Goal: Task Accomplishment & Management: Complete application form

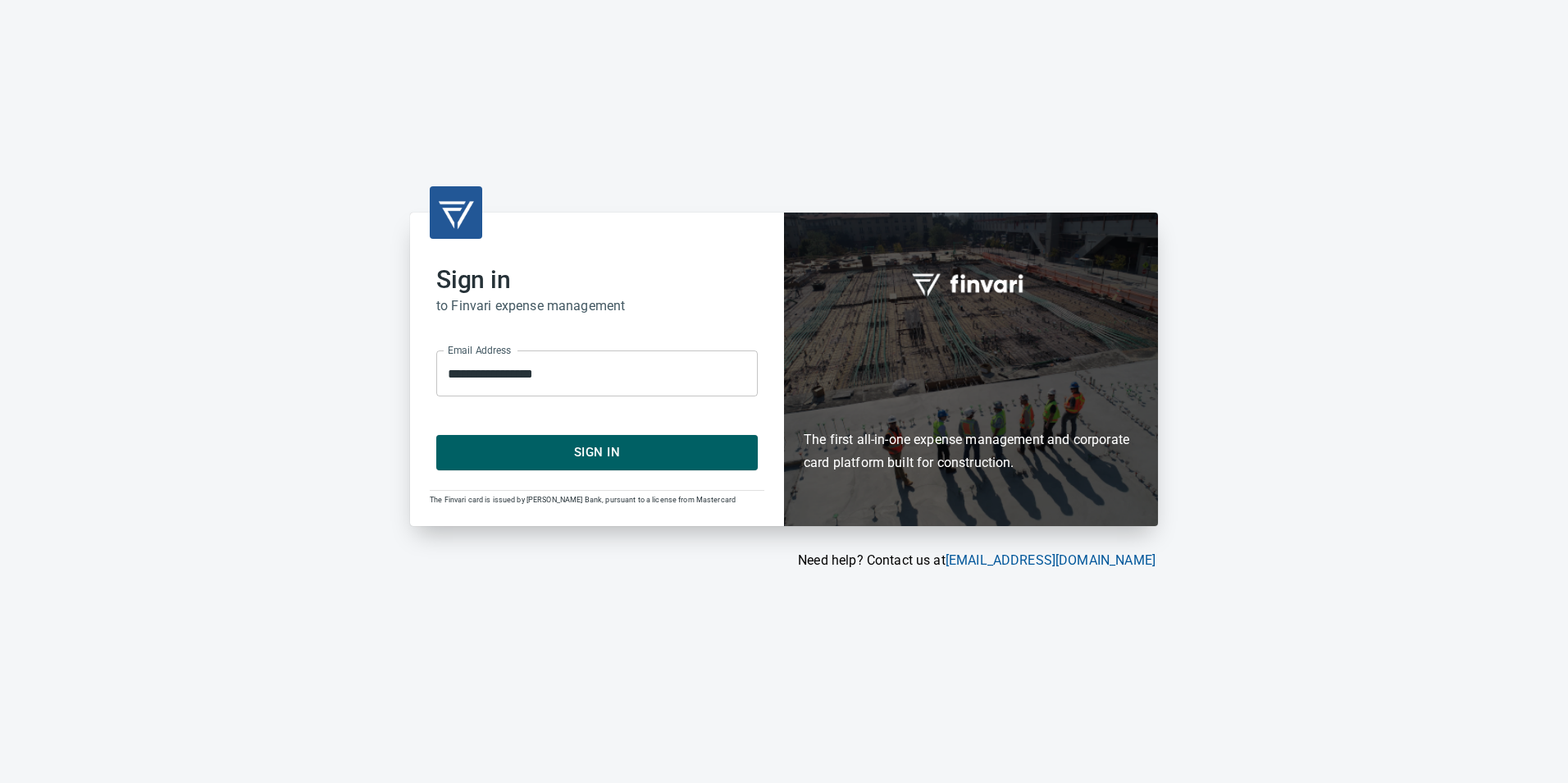
drag, startPoint x: 586, startPoint y: 457, endPoint x: 582, endPoint y: 448, distance: 9.8
click at [584, 454] on span "Sign In" at bounding box center [596, 451] width 285 height 21
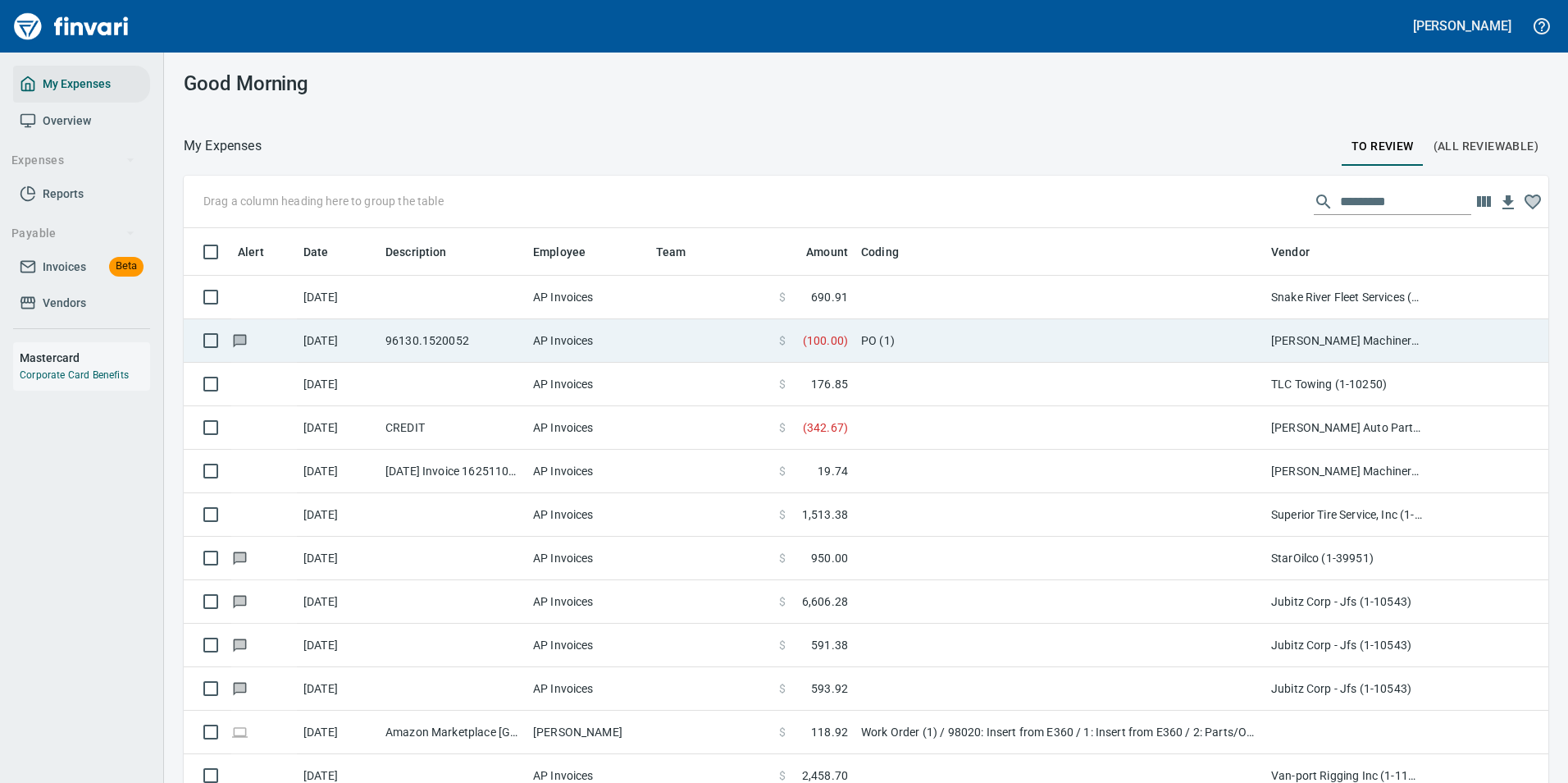
scroll to position [590, 1327]
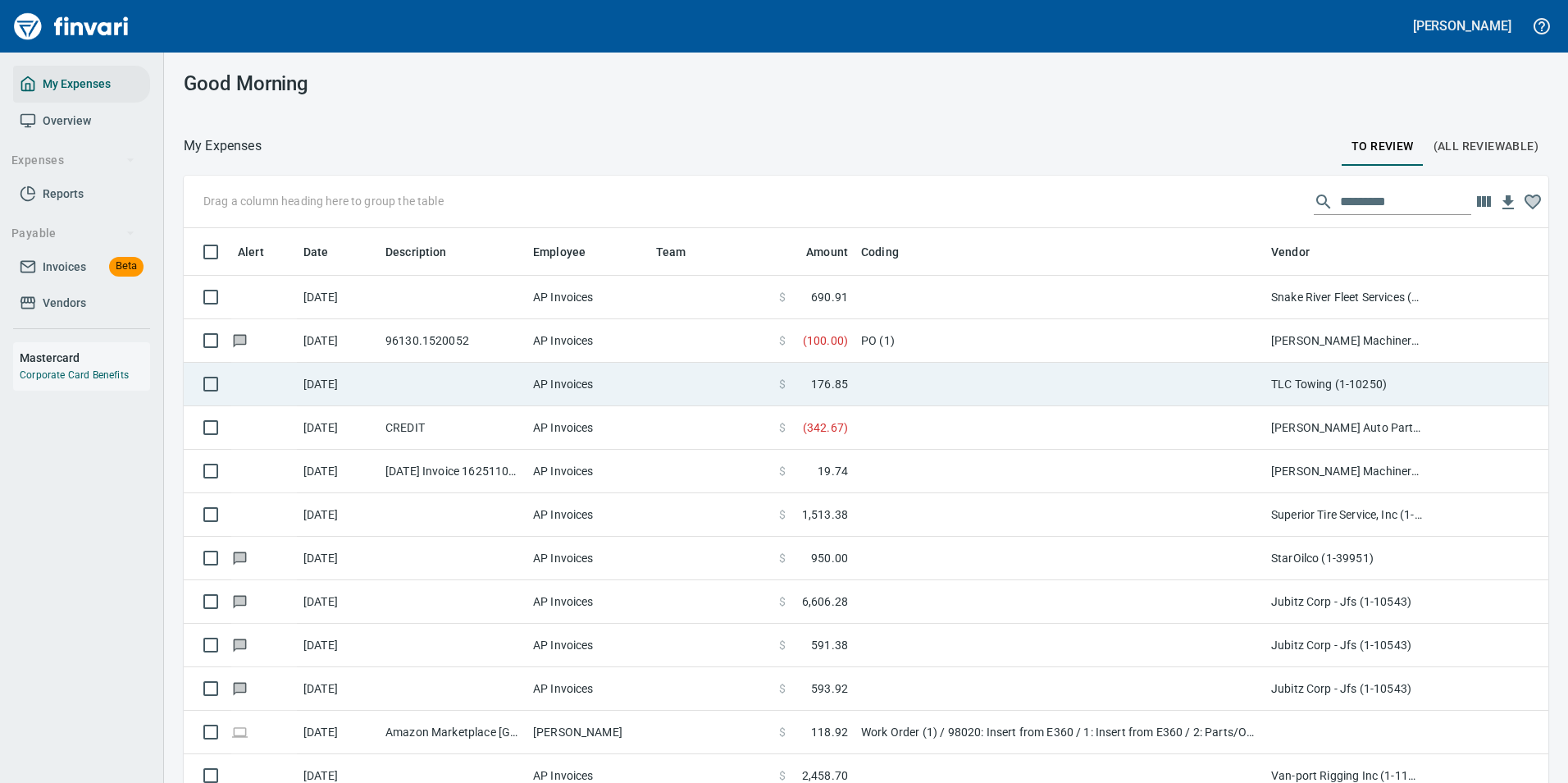
click at [898, 381] on td at bounding box center [1059, 384] width 410 height 44
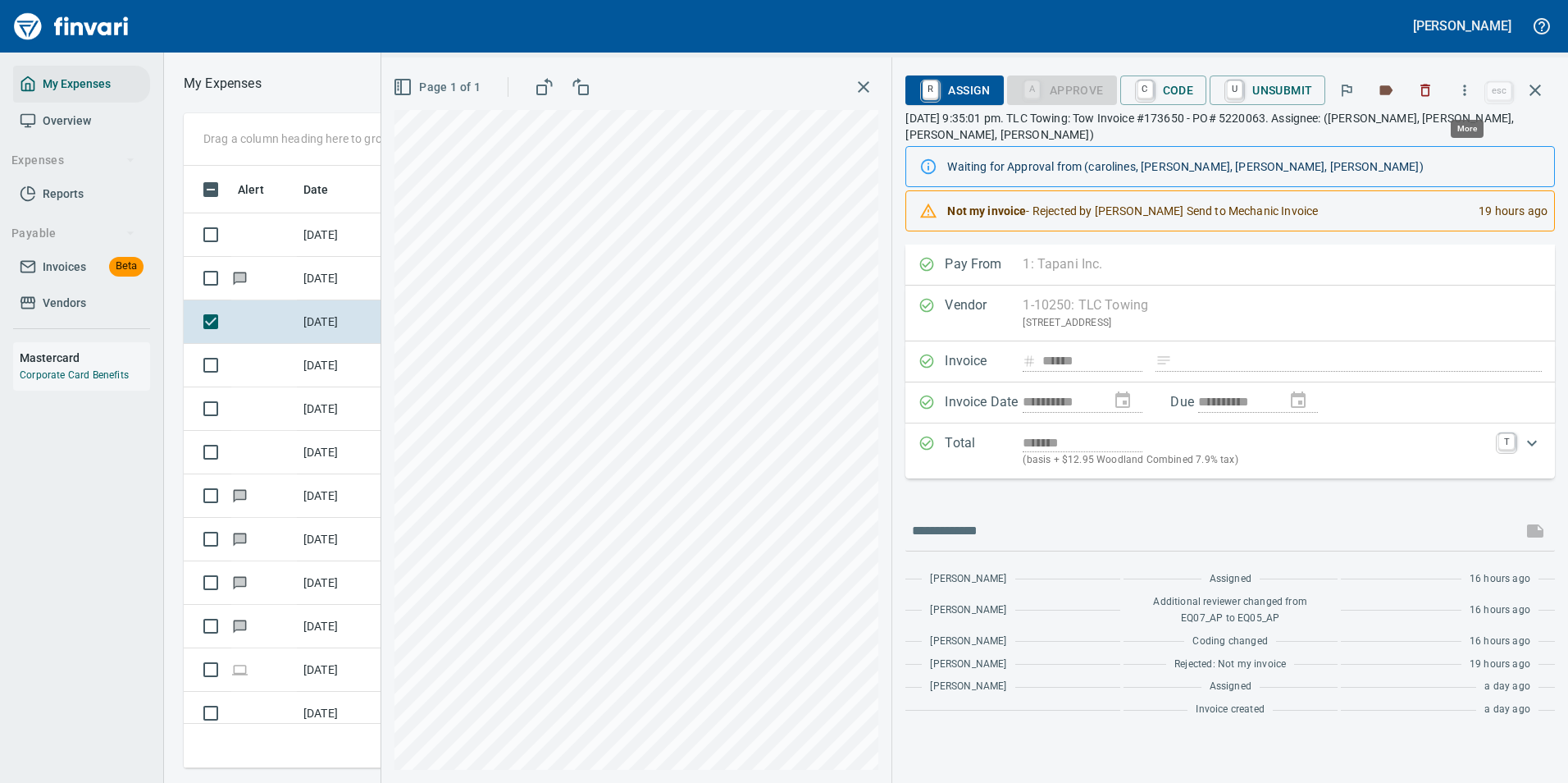
scroll to position [577, 930]
click at [1464, 96] on icon "button" at bounding box center [1464, 91] width 17 height 17
click at [1411, 130] on span "Download" at bounding box center [1462, 137] width 157 height 19
drag, startPoint x: 1555, startPoint y: 251, endPoint x: 1514, endPoint y: 259, distance: 41.8
click at [1555, 251] on div "**********" at bounding box center [1229, 513] width 675 height 538
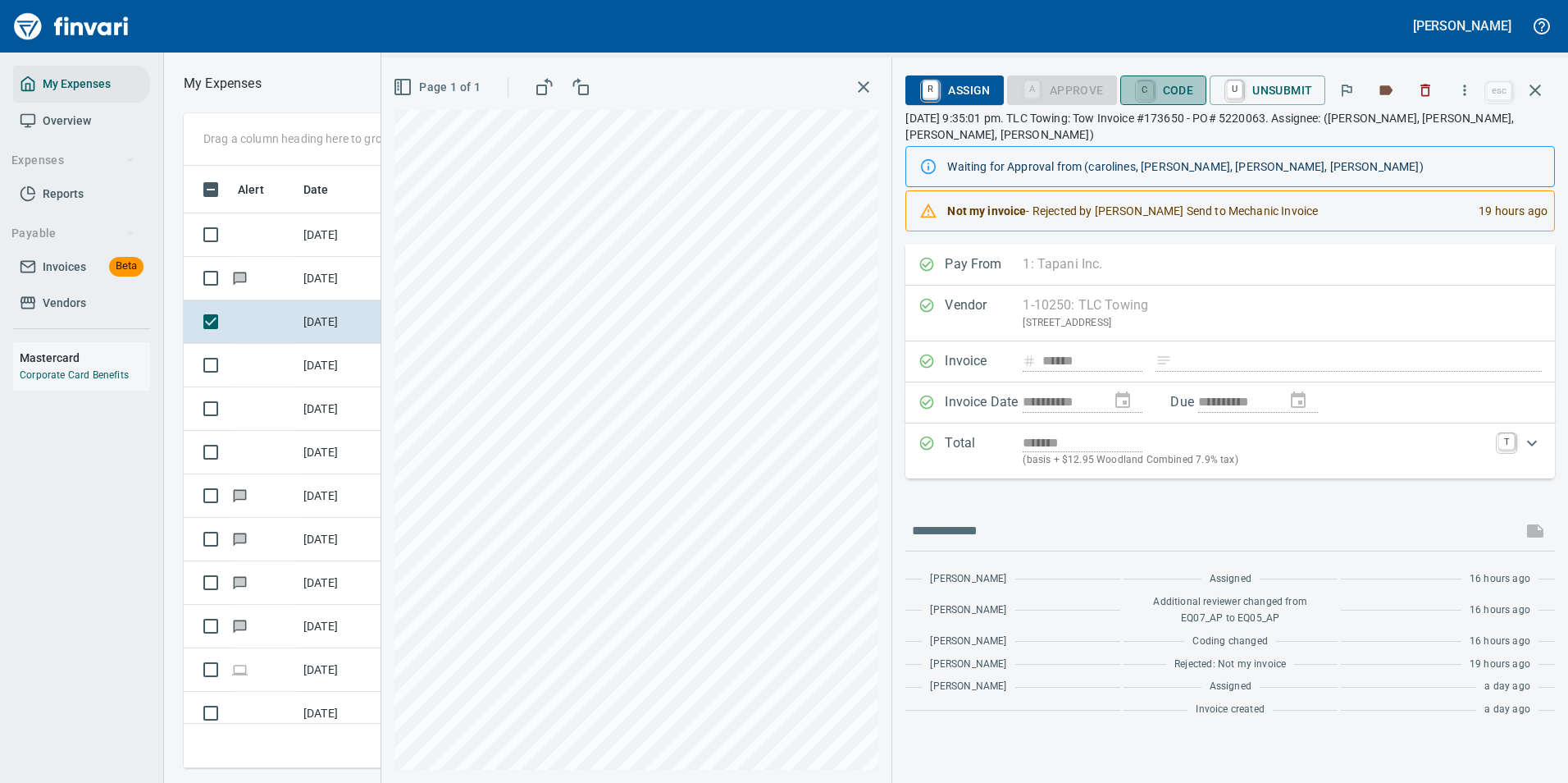
click at [1140, 94] on link "C" at bounding box center [1145, 90] width 16 height 18
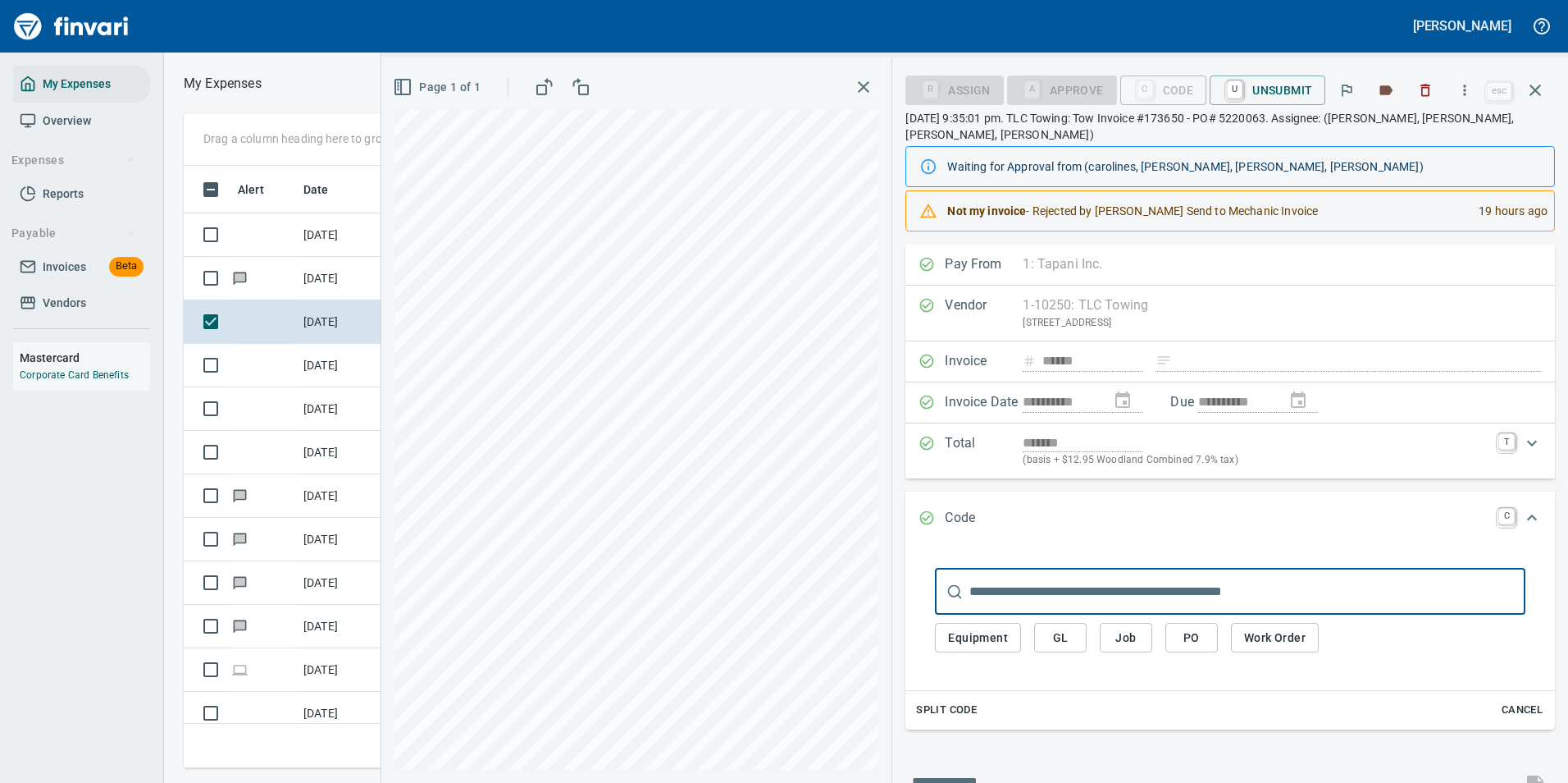
click at [1269, 635] on span "Work Order" at bounding box center [1274, 638] width 61 height 20
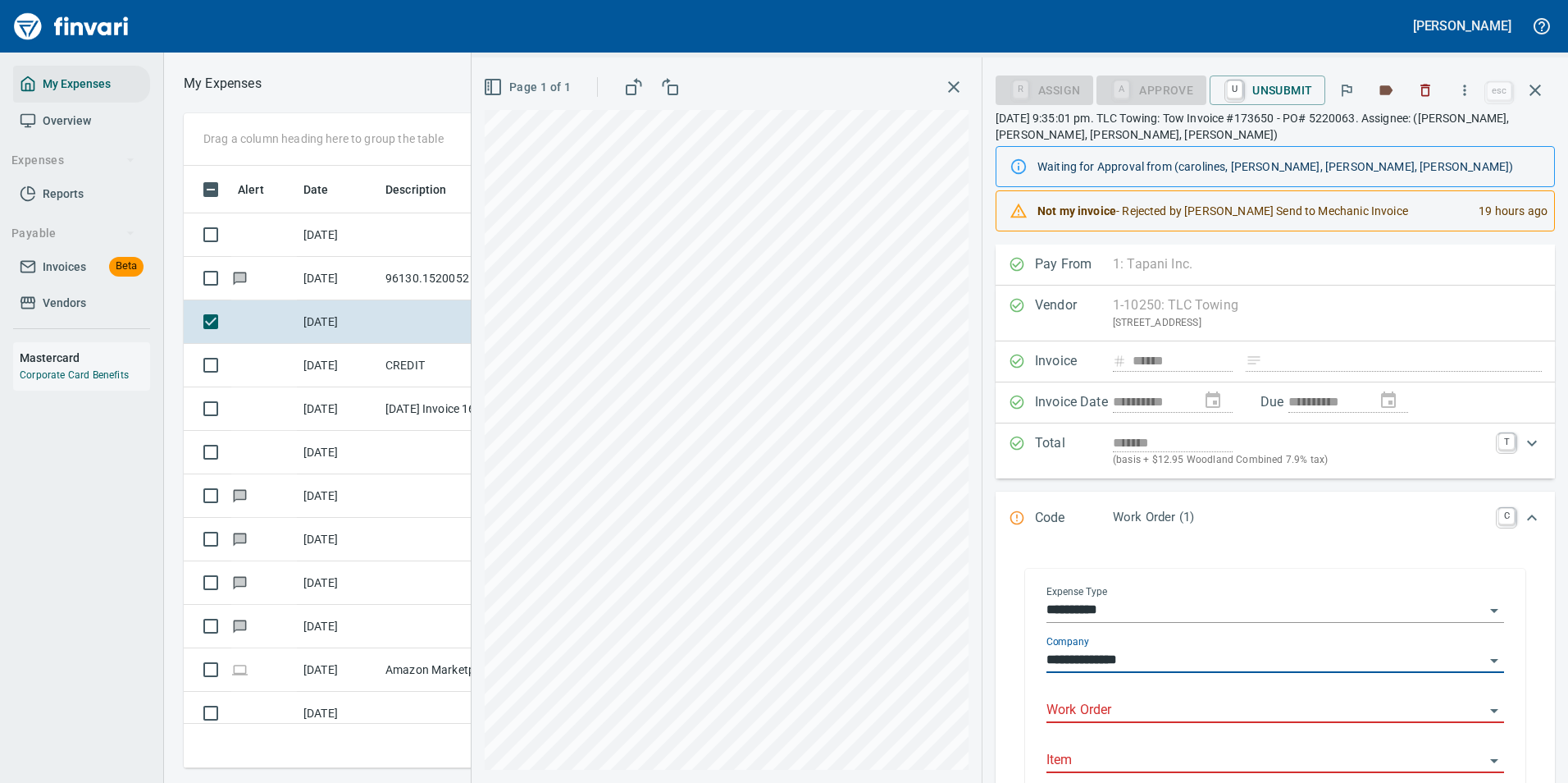
click at [1093, 712] on input "Work Order" at bounding box center [1265, 710] width 438 height 23
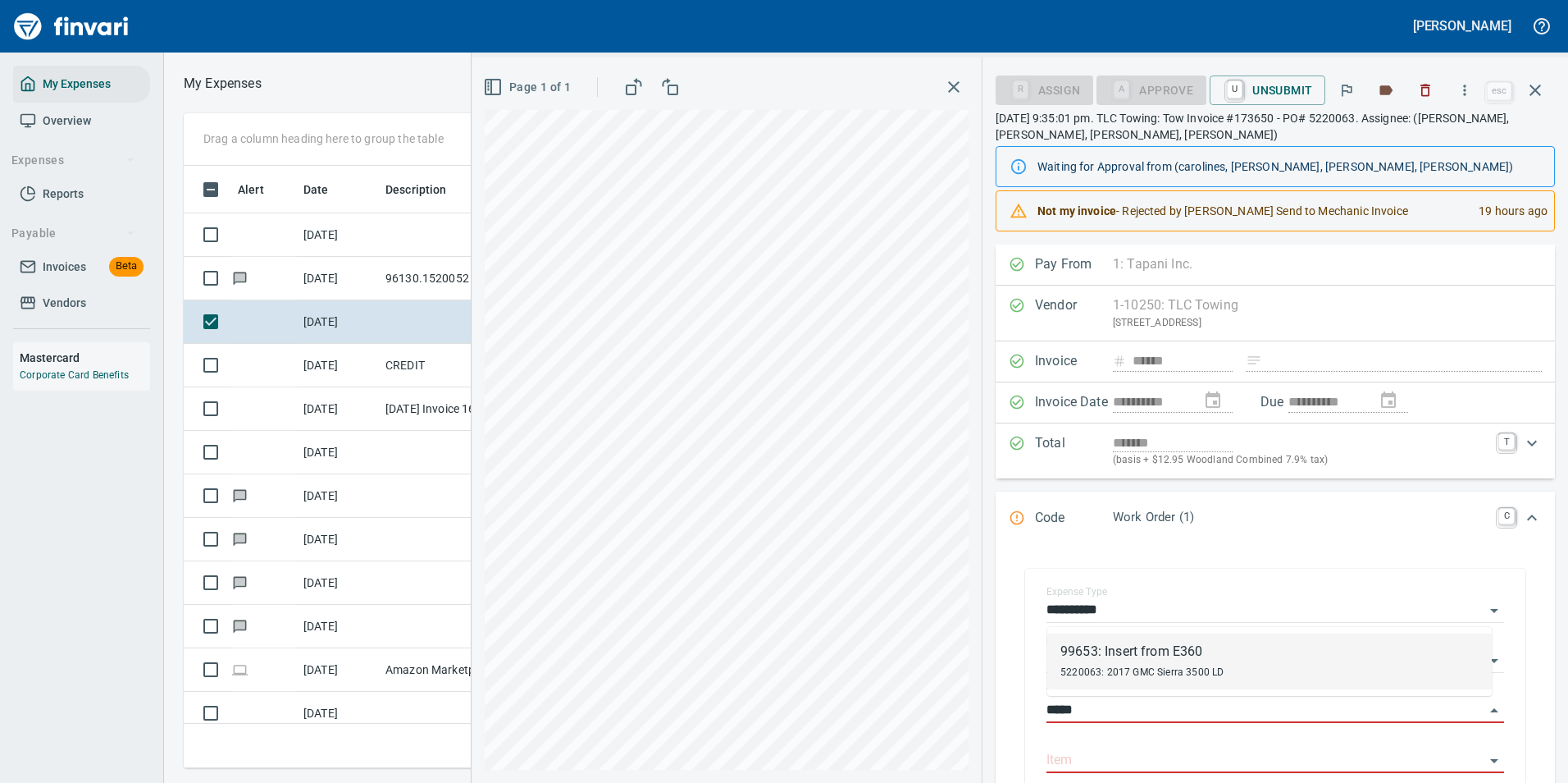
click at [1127, 656] on div "99653: Insert from E360" at bounding box center [1142, 650] width 163 height 19
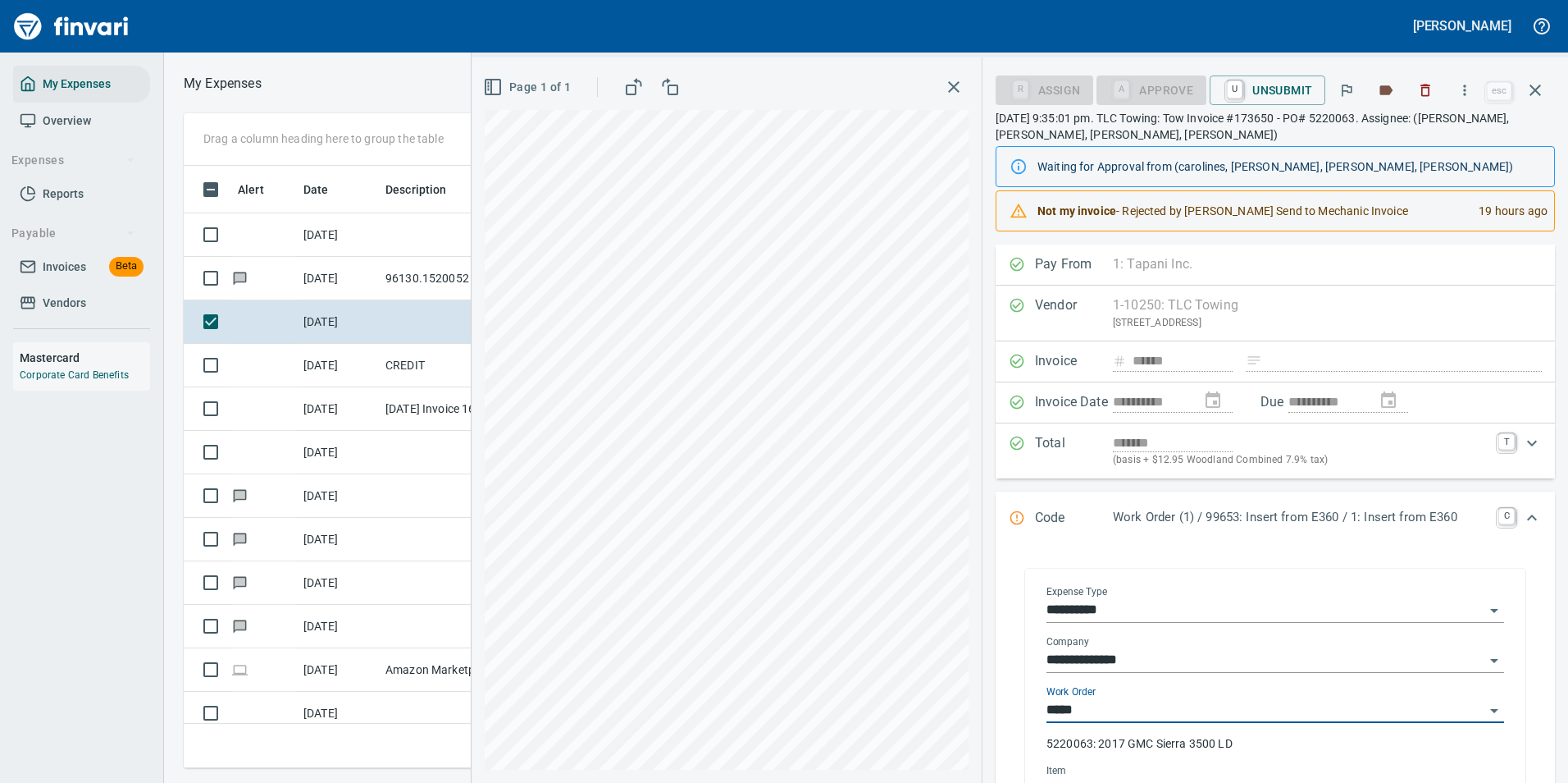
type input "**********"
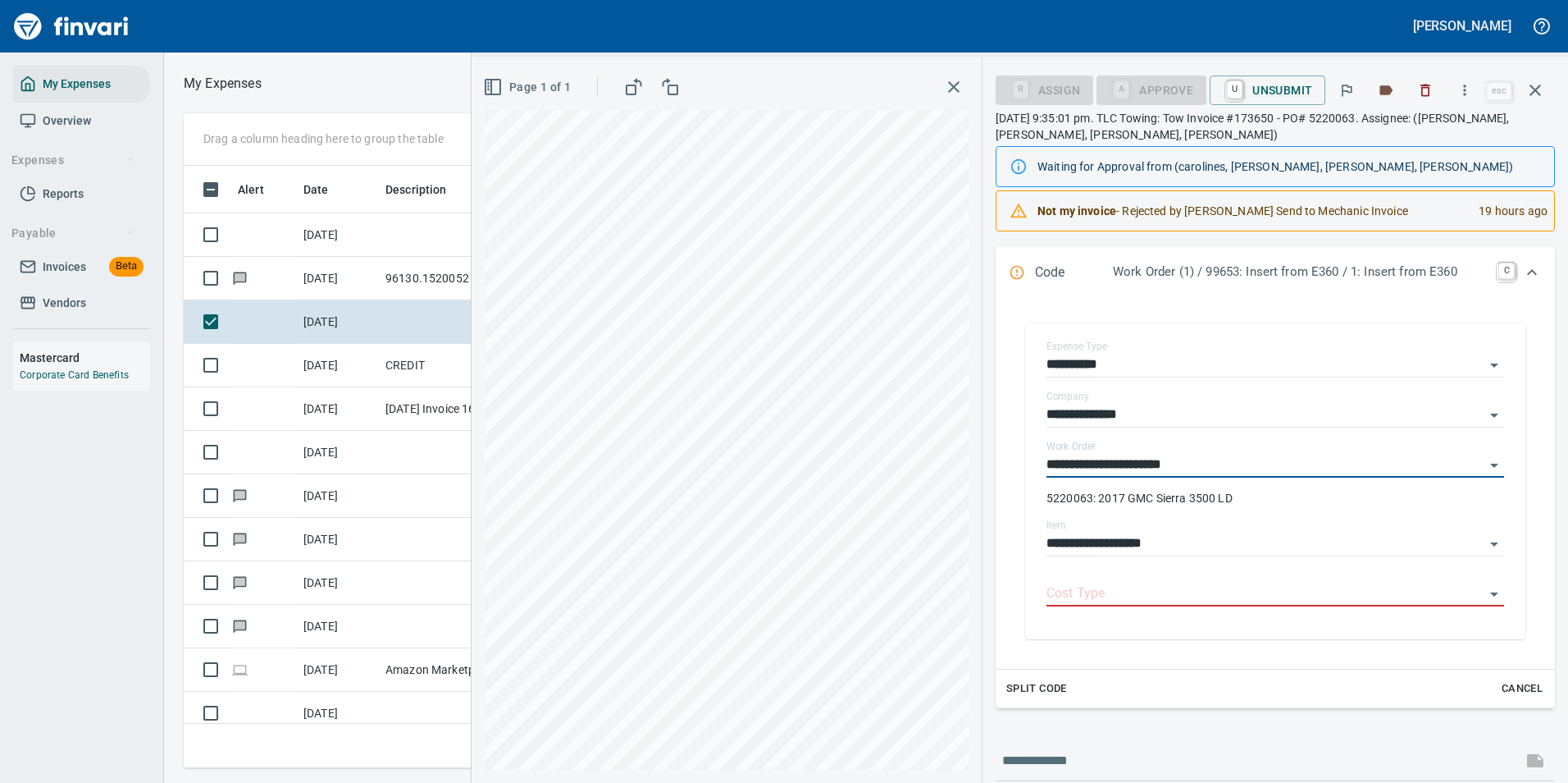
scroll to position [246, 0]
type input "**********"
click at [1098, 598] on input "Cost Type" at bounding box center [1265, 593] width 438 height 23
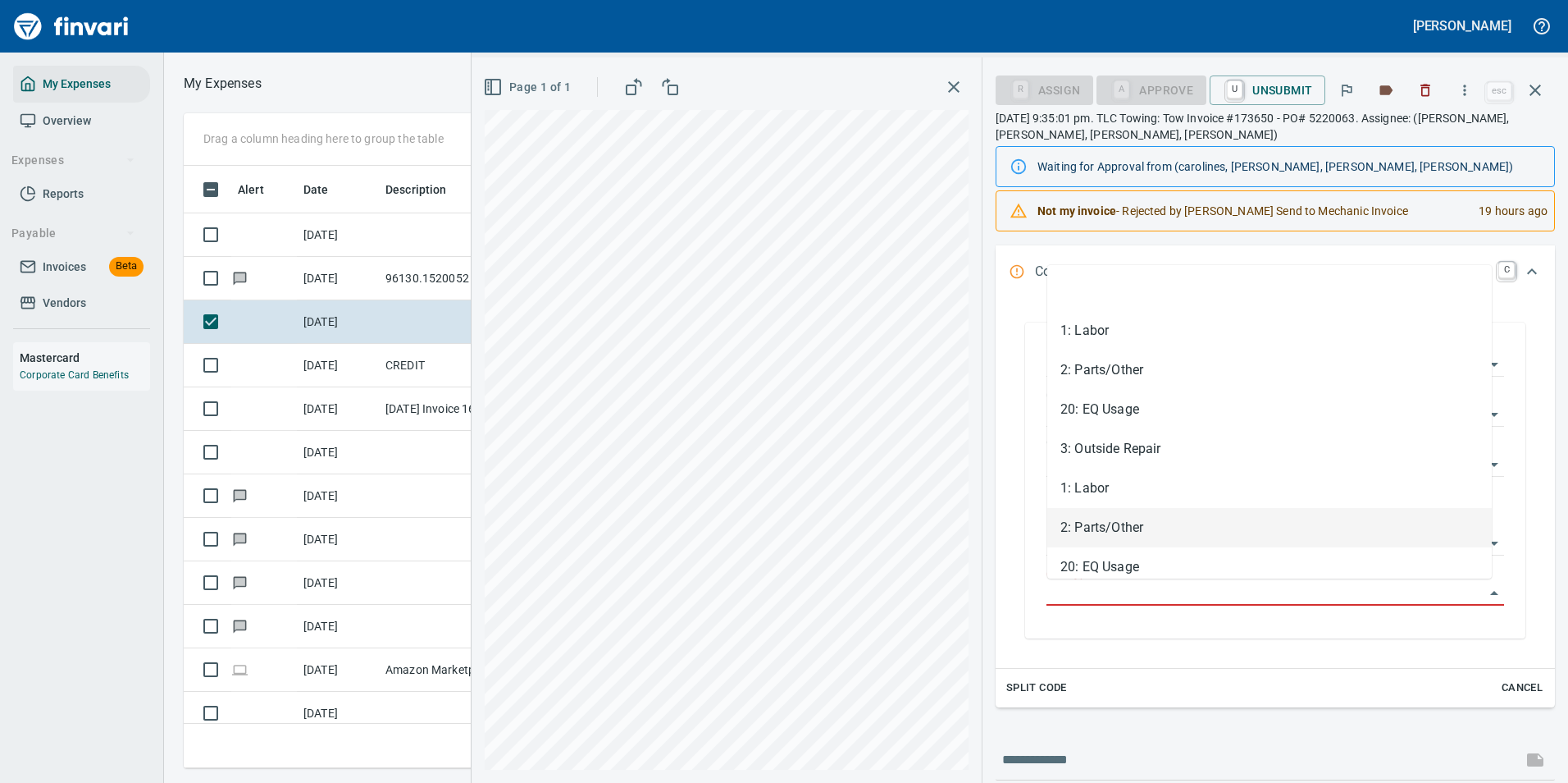
click at [1060, 533] on li "2: Parts/Other" at bounding box center [1270, 527] width 445 height 39
type input "**********"
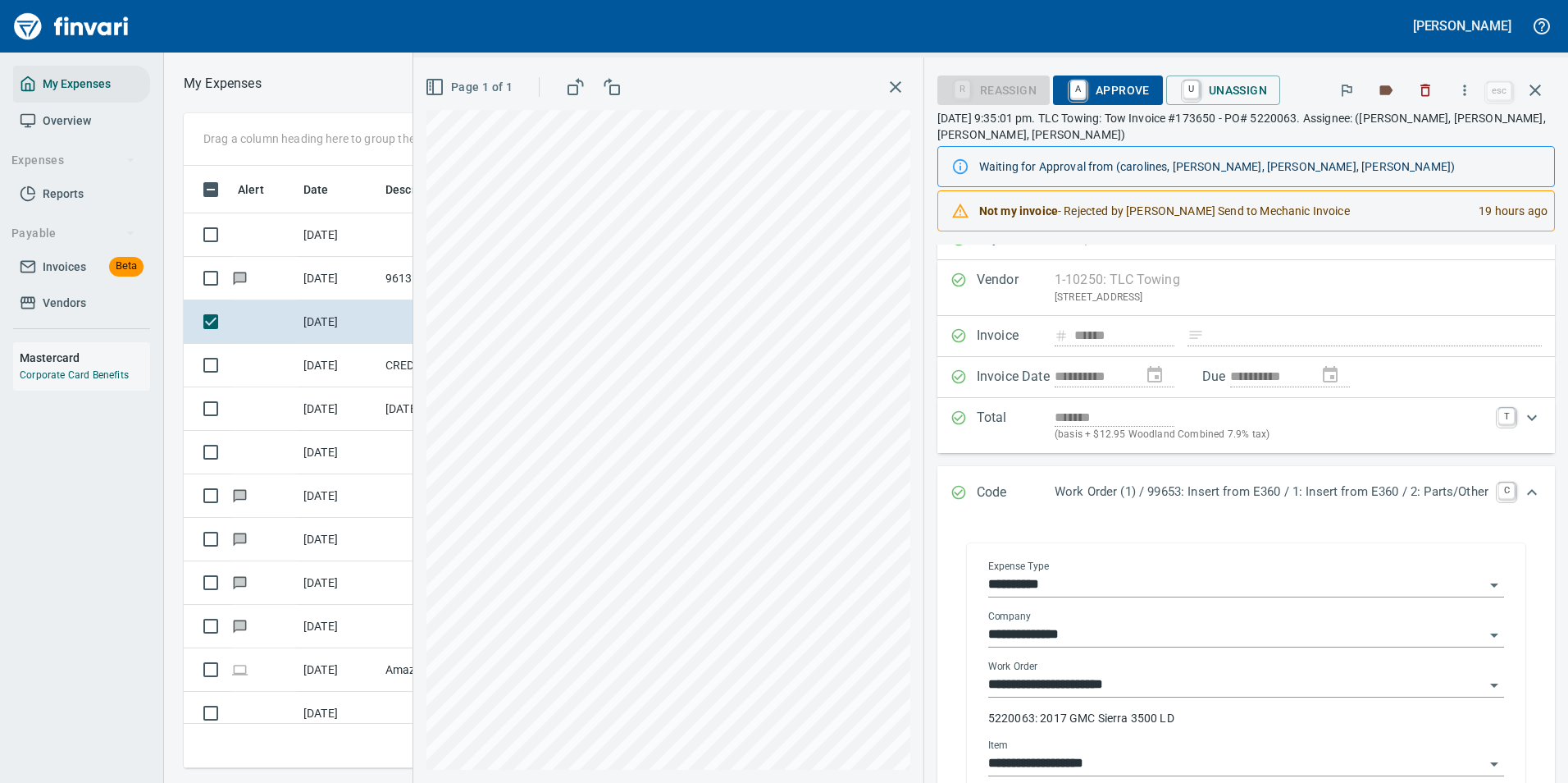
scroll to position [0, 0]
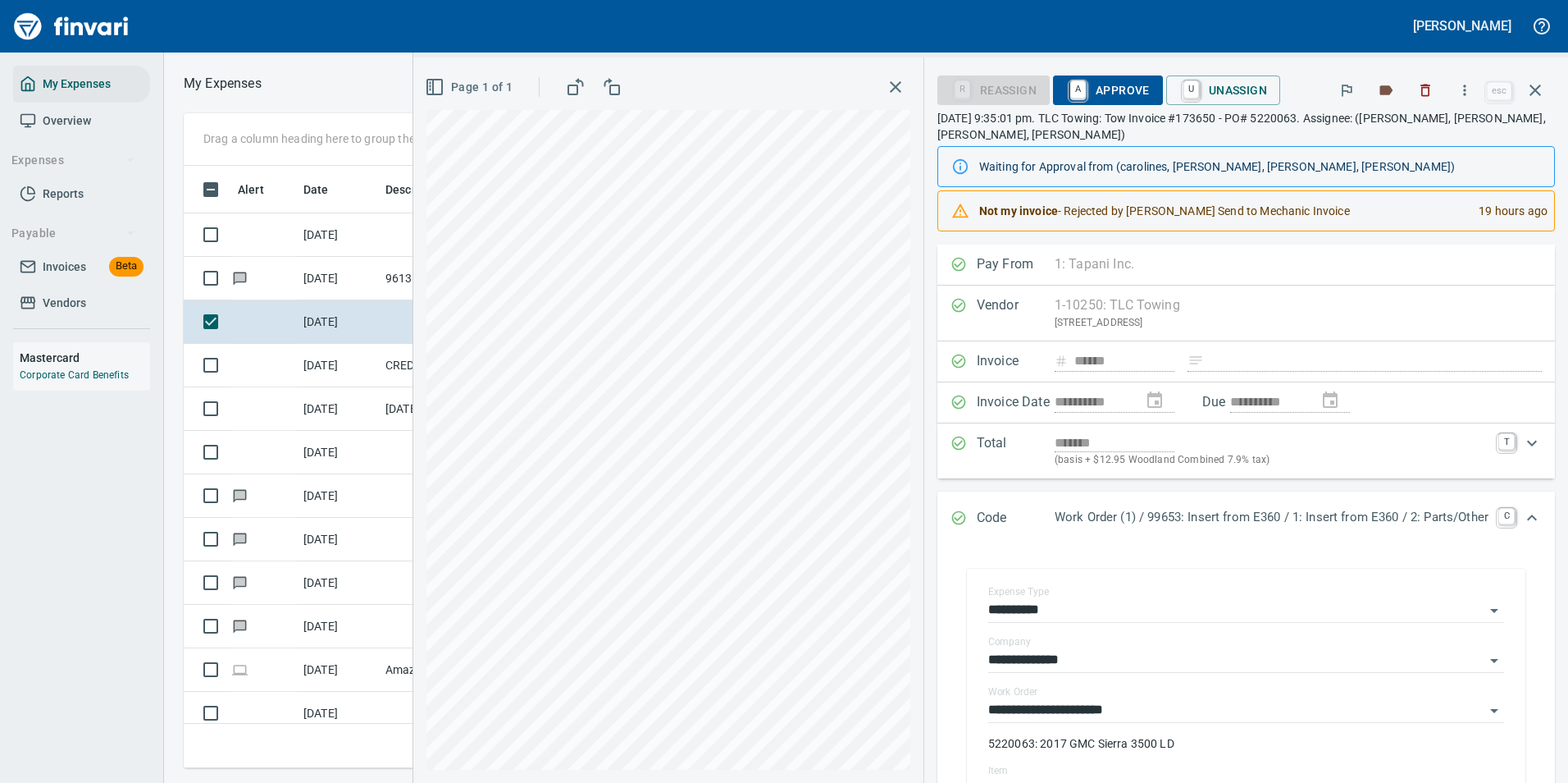
drag, startPoint x: 1060, startPoint y: 86, endPoint x: 1115, endPoint y: 385, distance: 304.0
click at [1070, 86] on link "A" at bounding box center [1077, 89] width 16 height 18
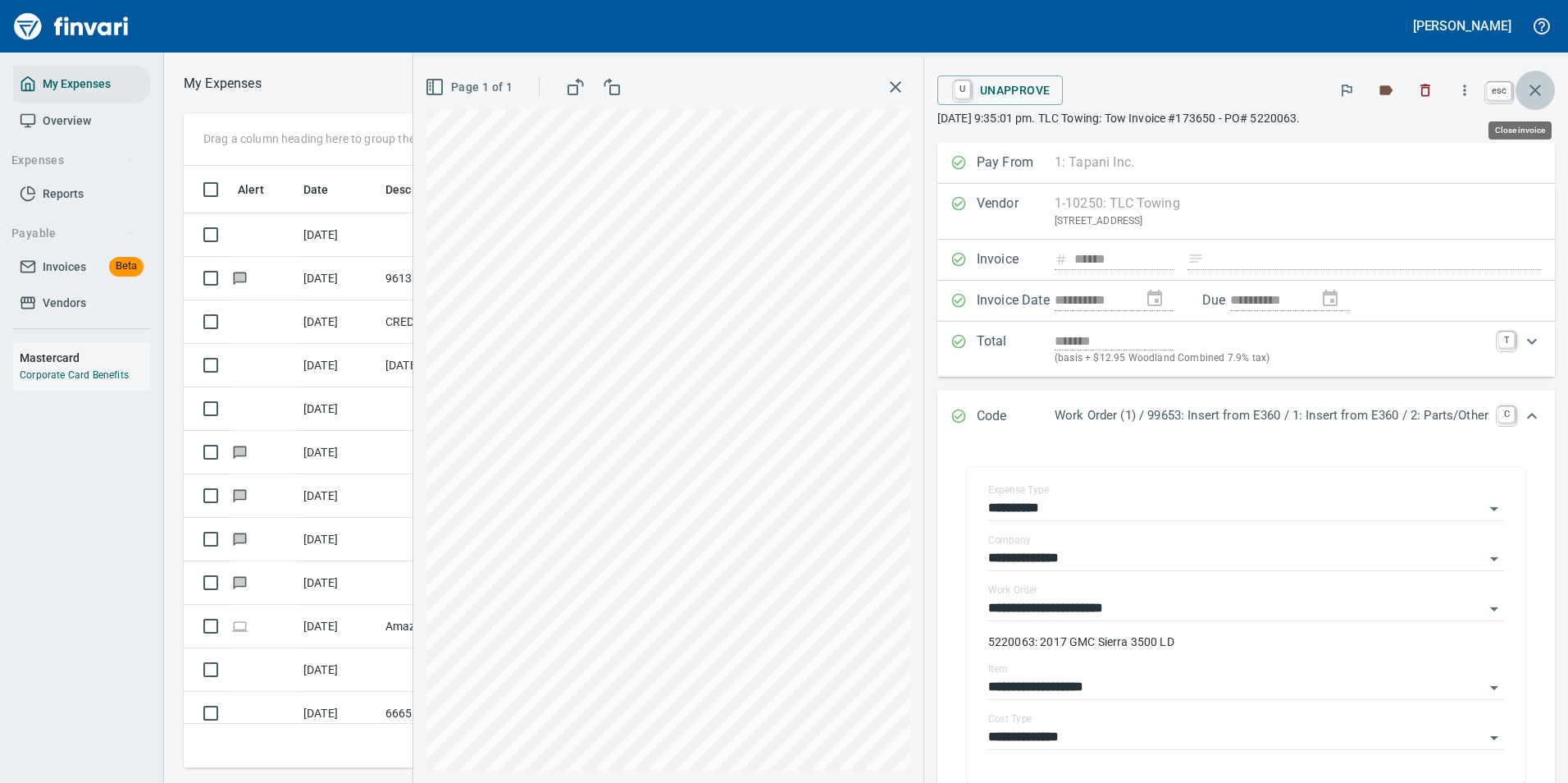
click at [1530, 89] on icon "button" at bounding box center [1535, 90] width 19 height 19
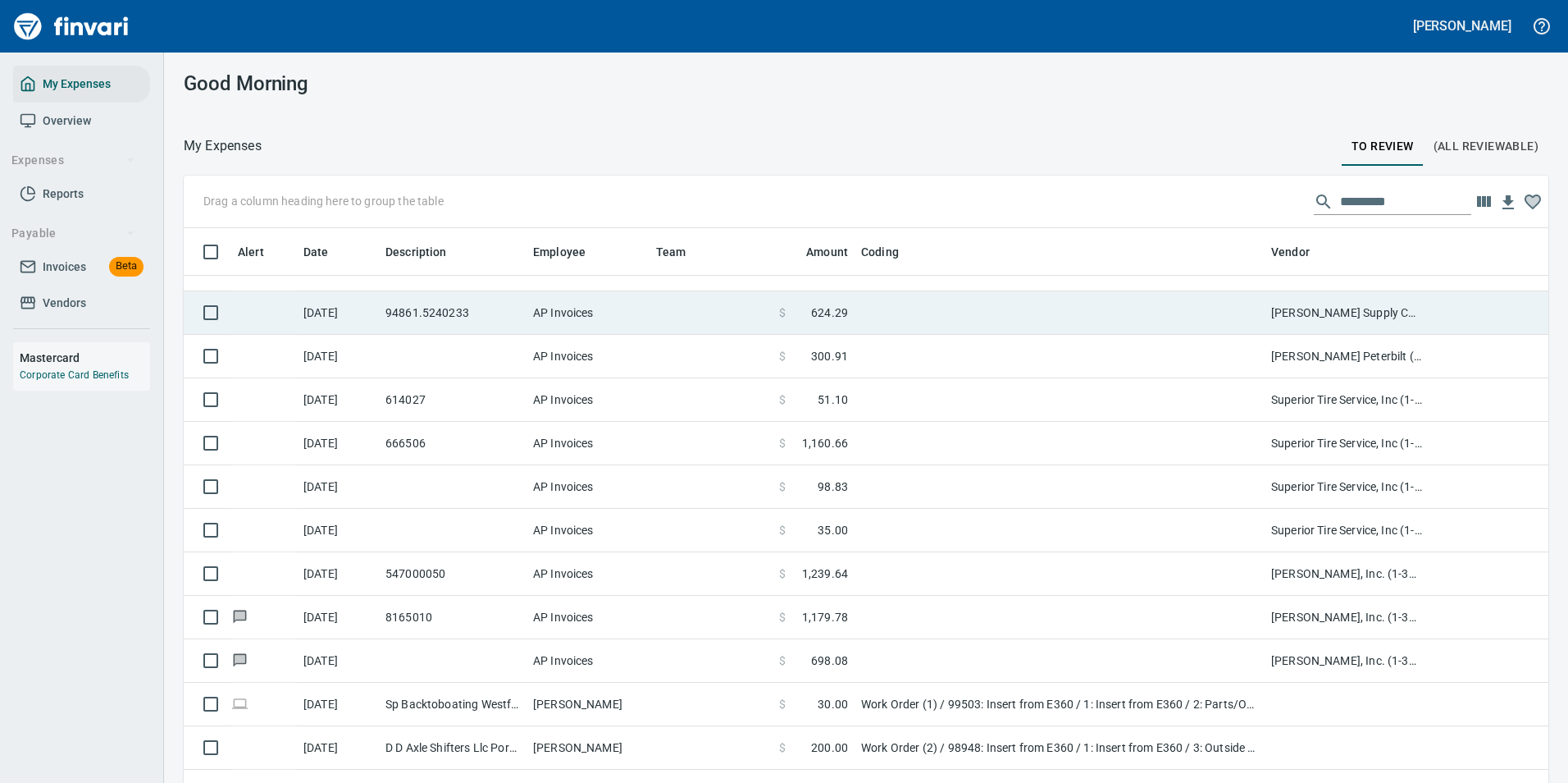
scroll to position [246, 0]
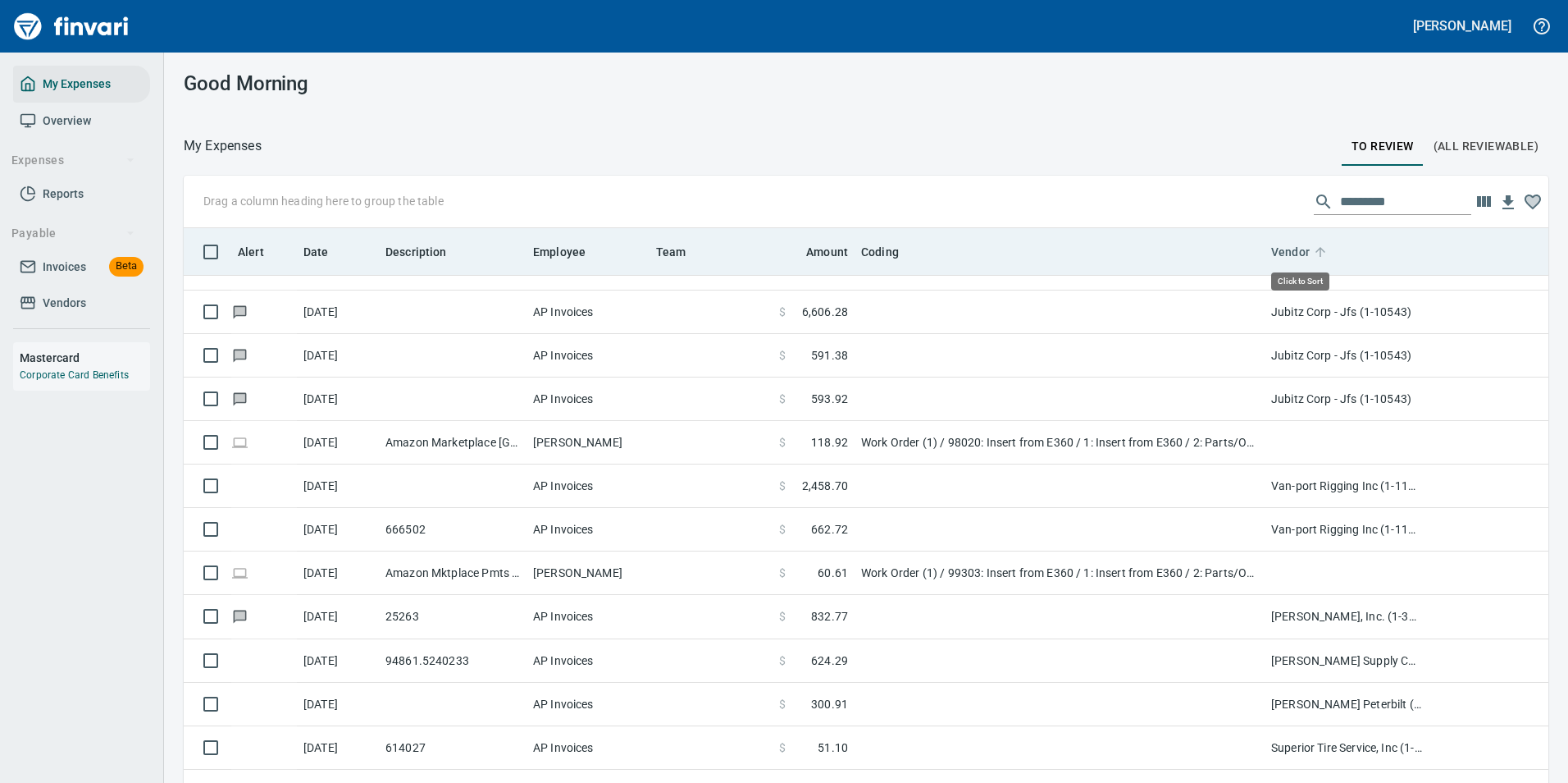
click at [1325, 255] on icon at bounding box center [1320, 252] width 15 height 15
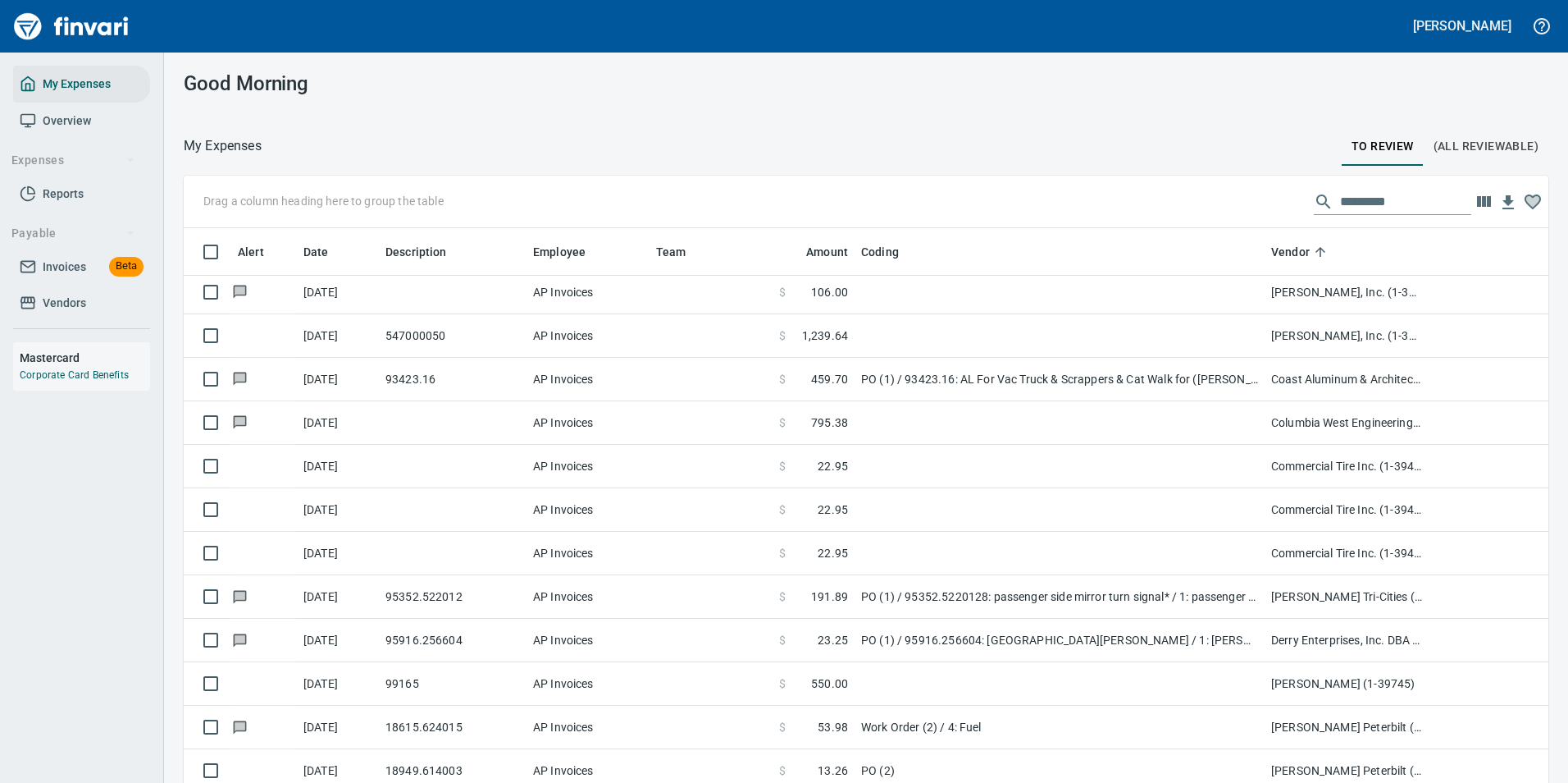
scroll to position [2051, 0]
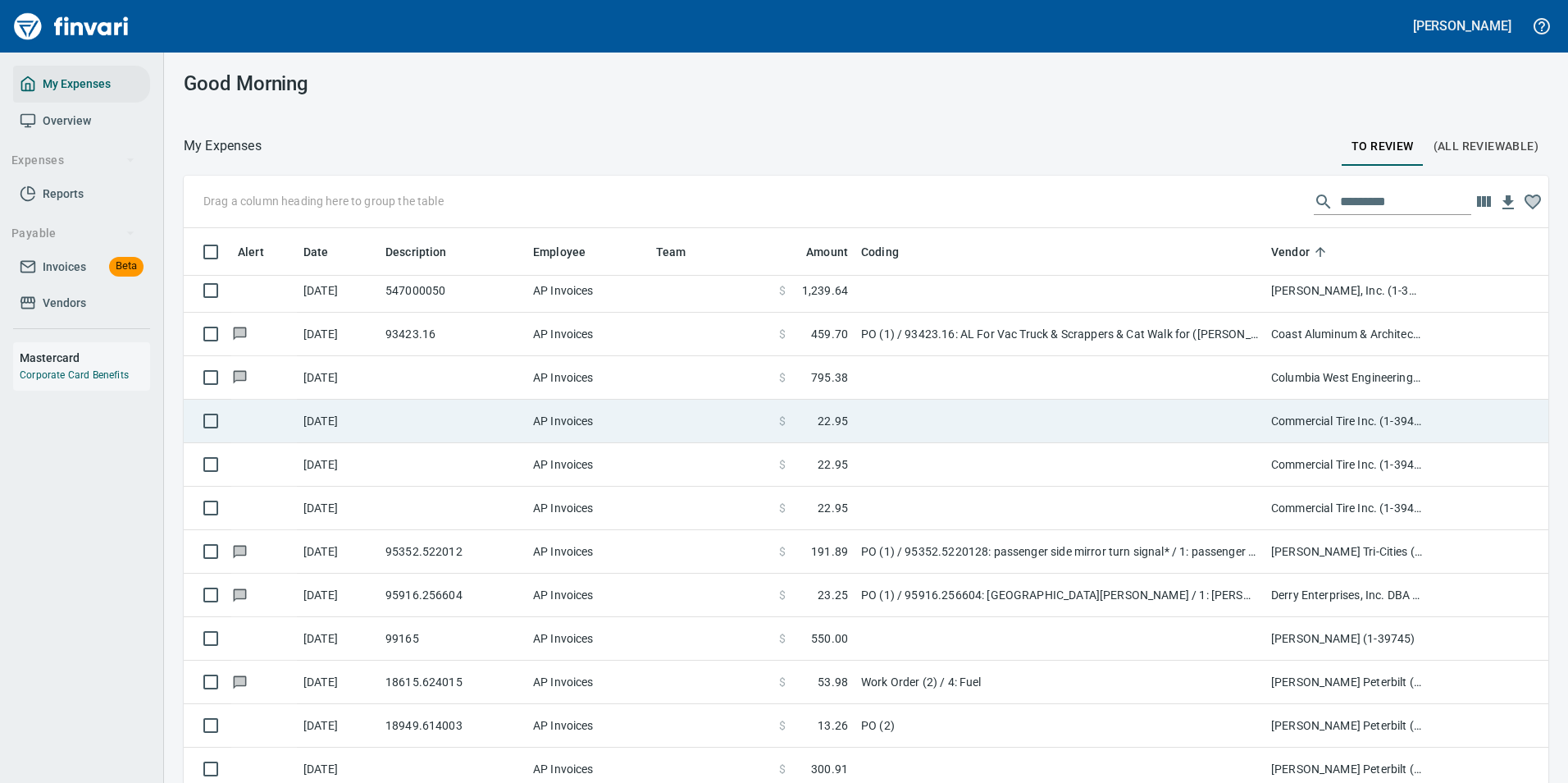
click at [1000, 427] on td at bounding box center [1059, 421] width 410 height 44
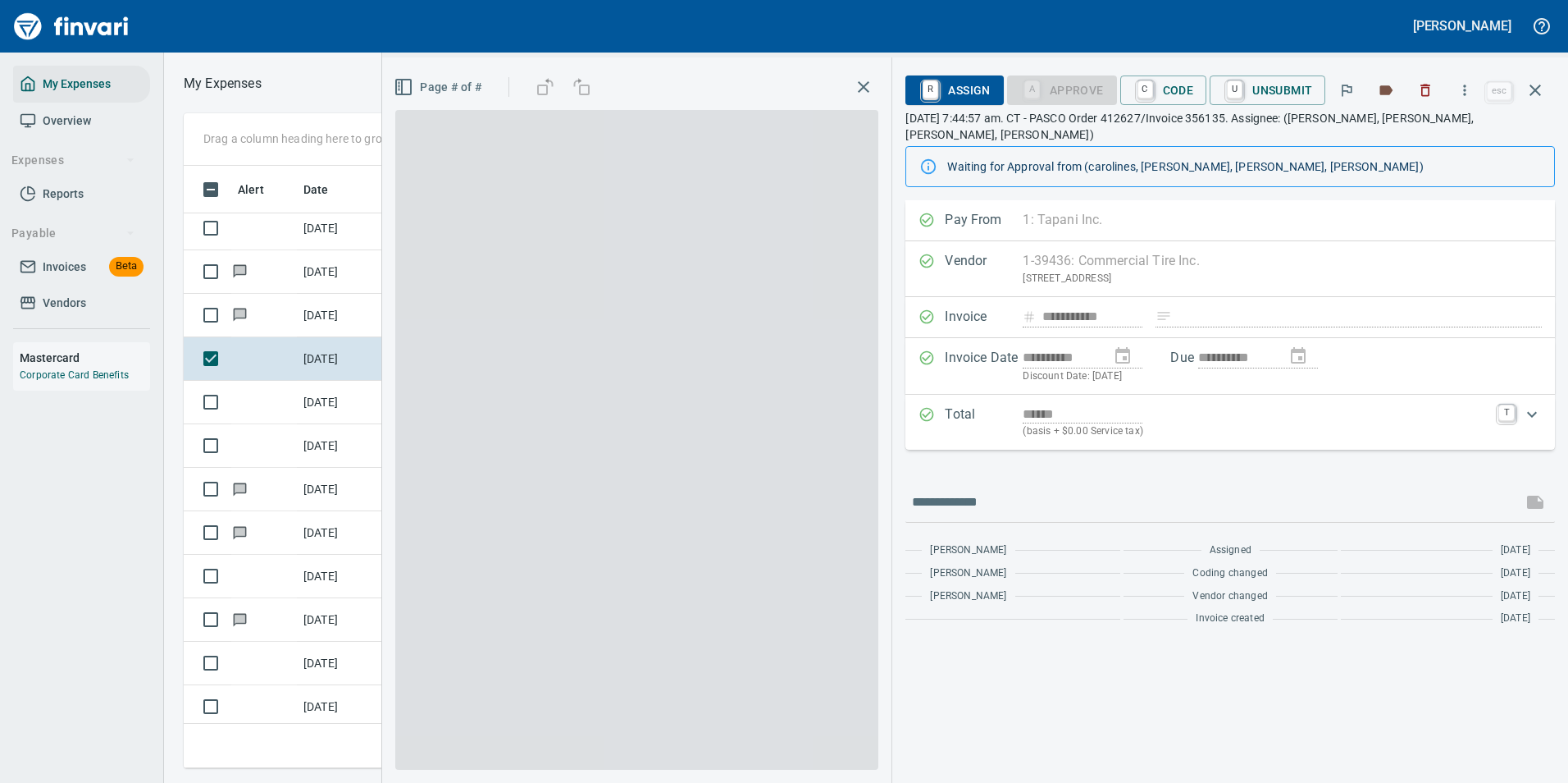
scroll to position [577, 930]
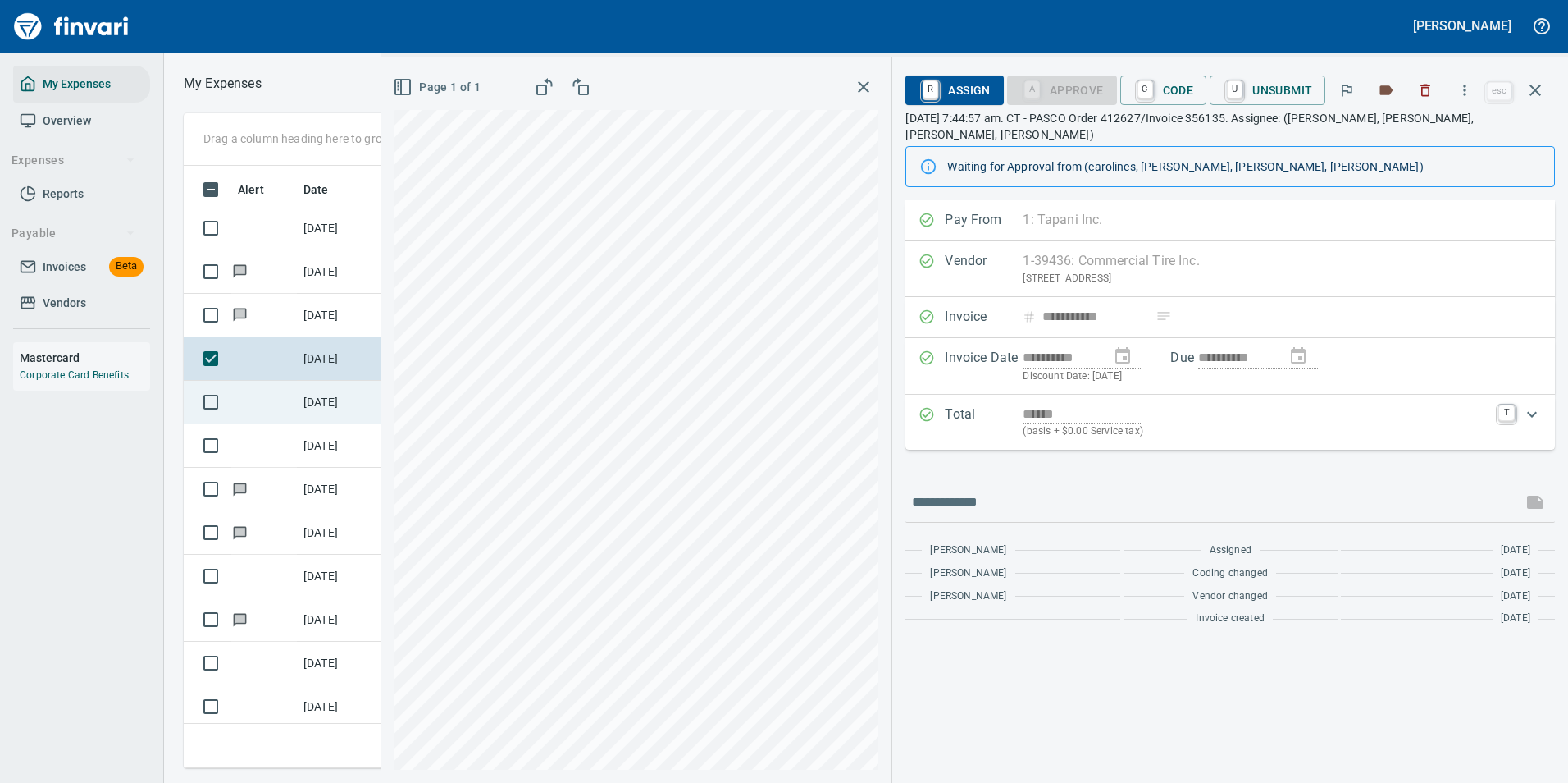
click at [332, 399] on td "[DATE]" at bounding box center [337, 402] width 82 height 44
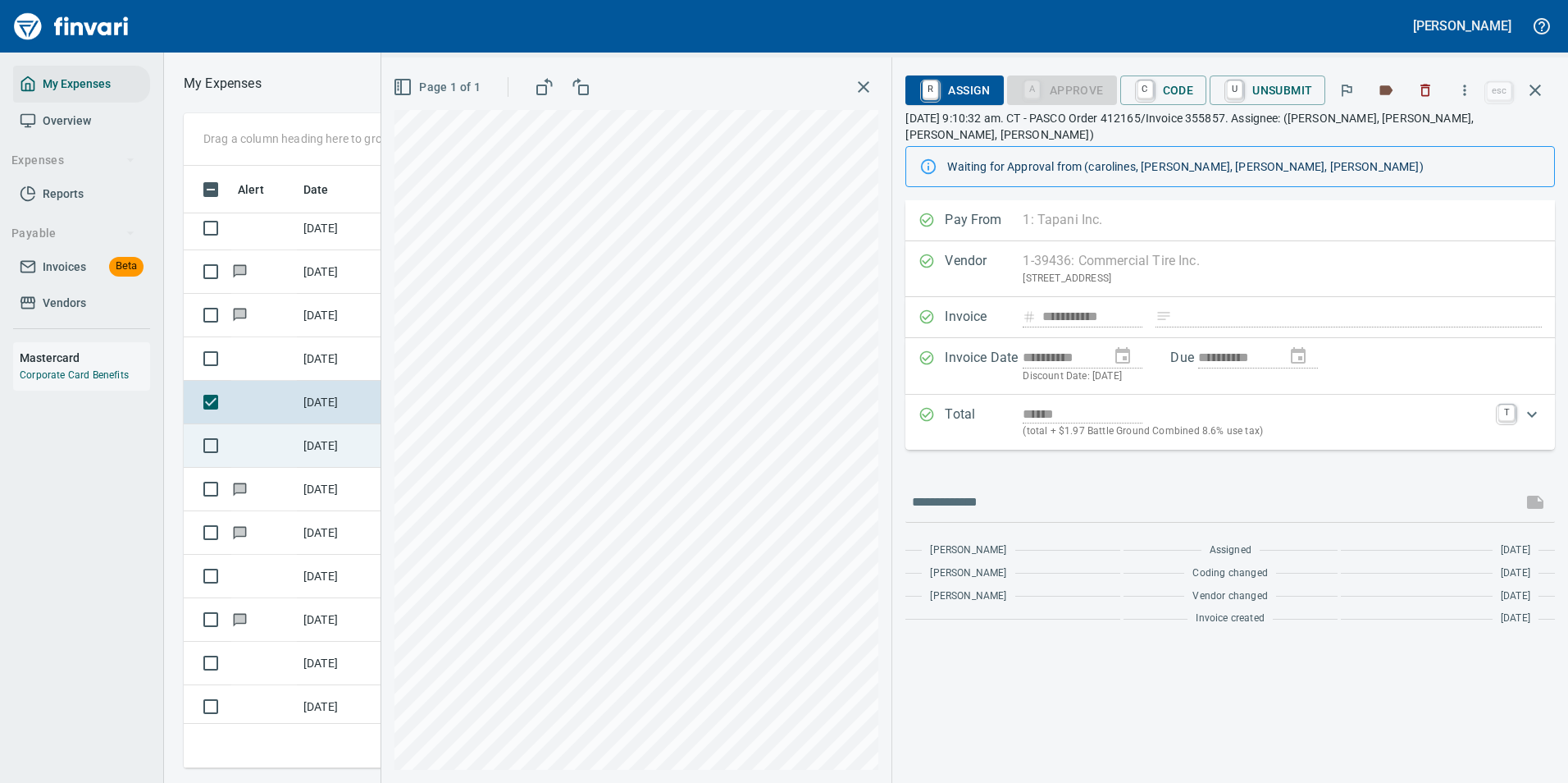
click at [304, 448] on td "[DATE]" at bounding box center [337, 446] width 82 height 44
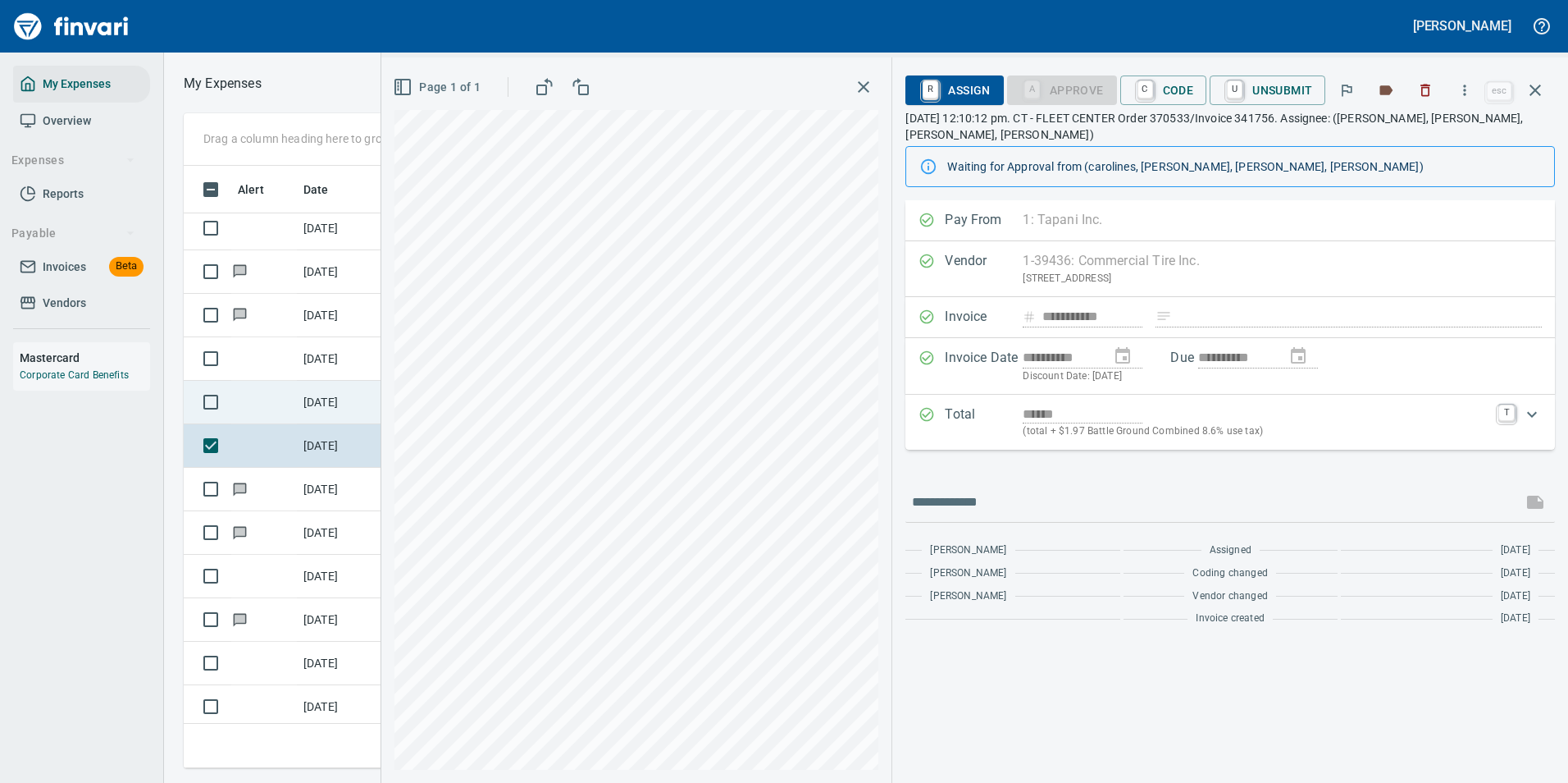
drag, startPoint x: 300, startPoint y: 406, endPoint x: 313, endPoint y: 407, distance: 13.0
click at [300, 405] on td "[DATE]" at bounding box center [337, 402] width 82 height 44
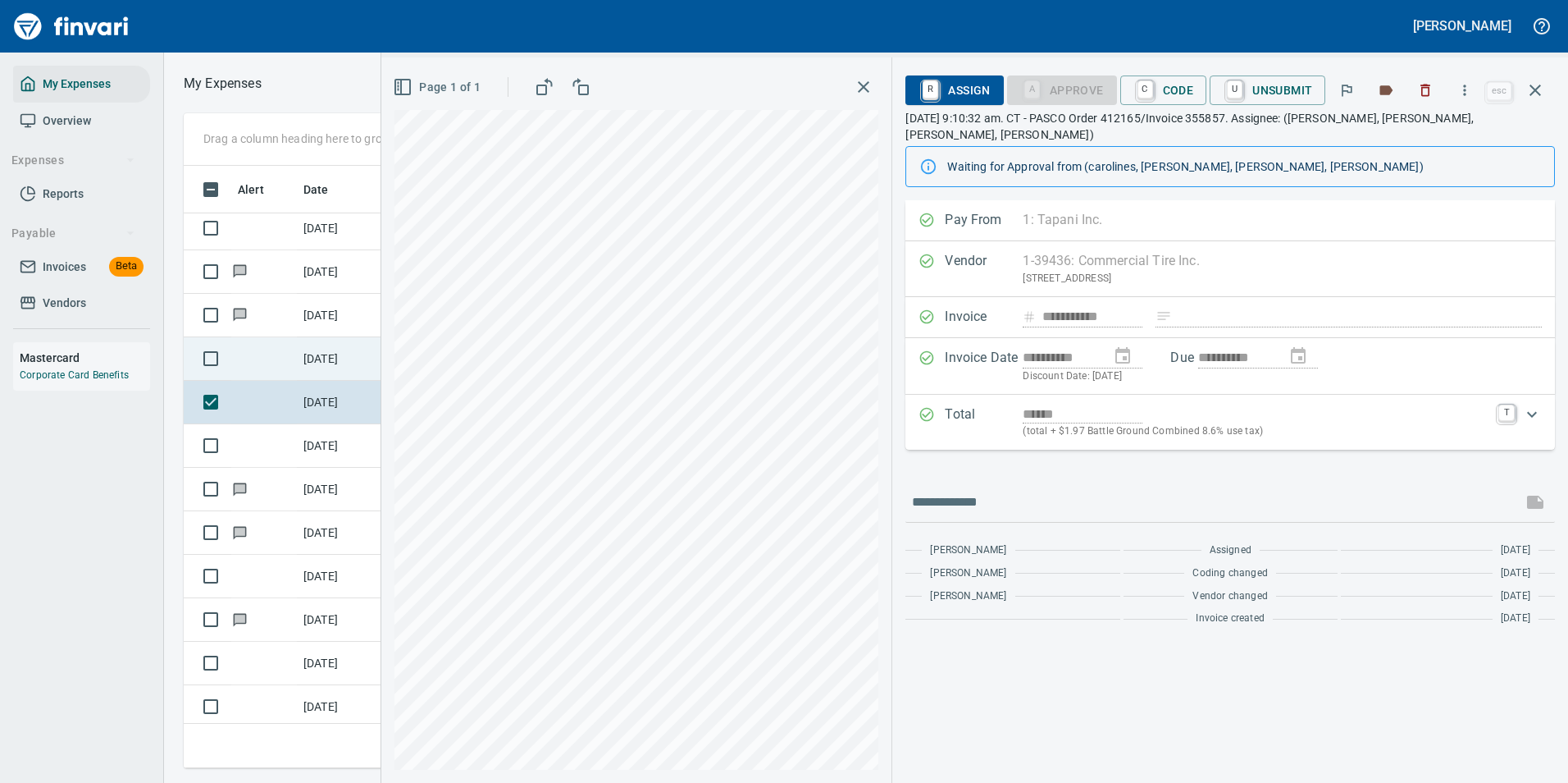
click at [290, 354] on td at bounding box center [264, 359] width 66 height 44
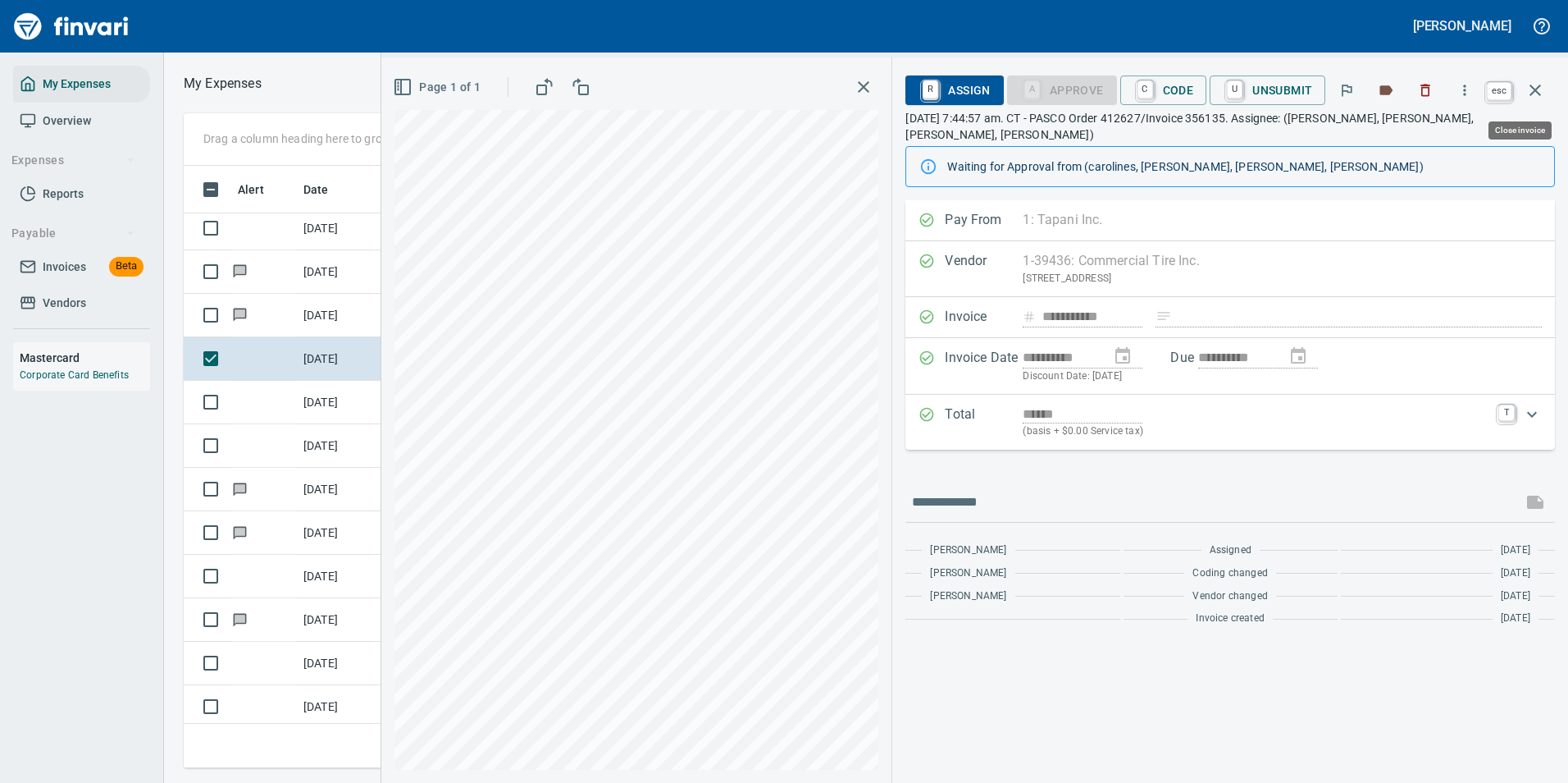
click at [1537, 92] on icon "button" at bounding box center [1535, 90] width 11 height 11
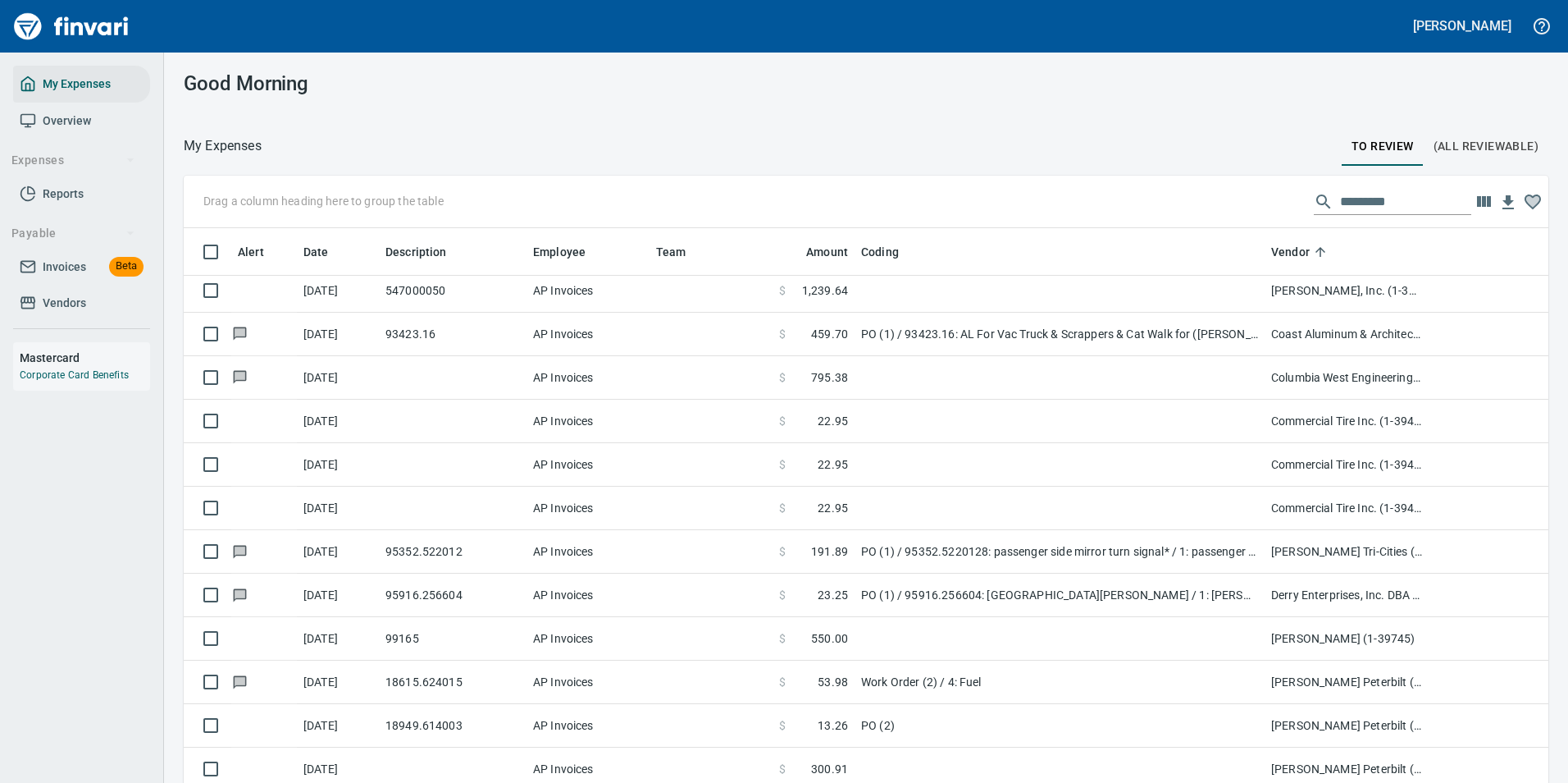
scroll to position [2, 2]
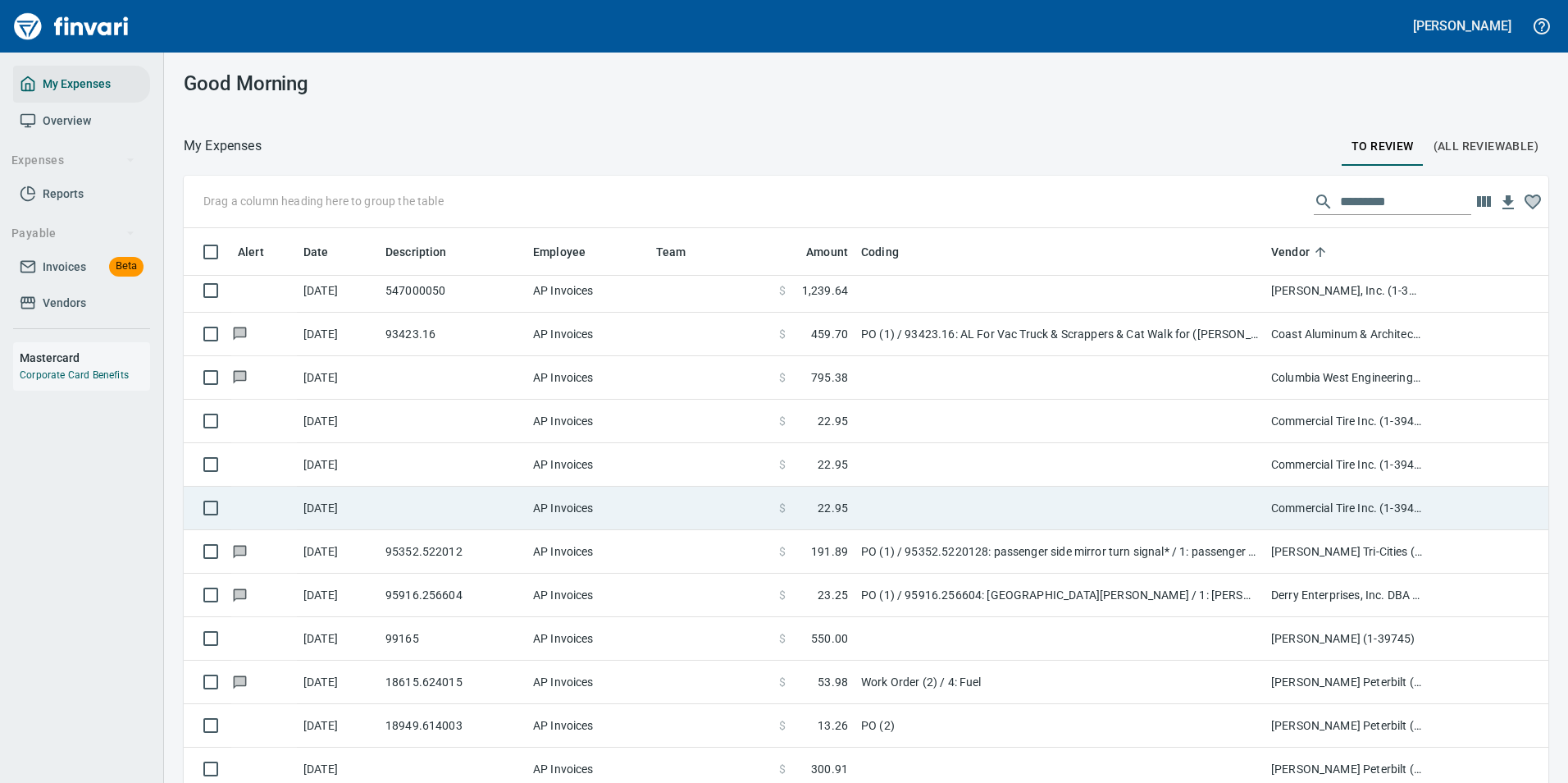
click at [826, 512] on span "22.95" at bounding box center [833, 508] width 31 height 17
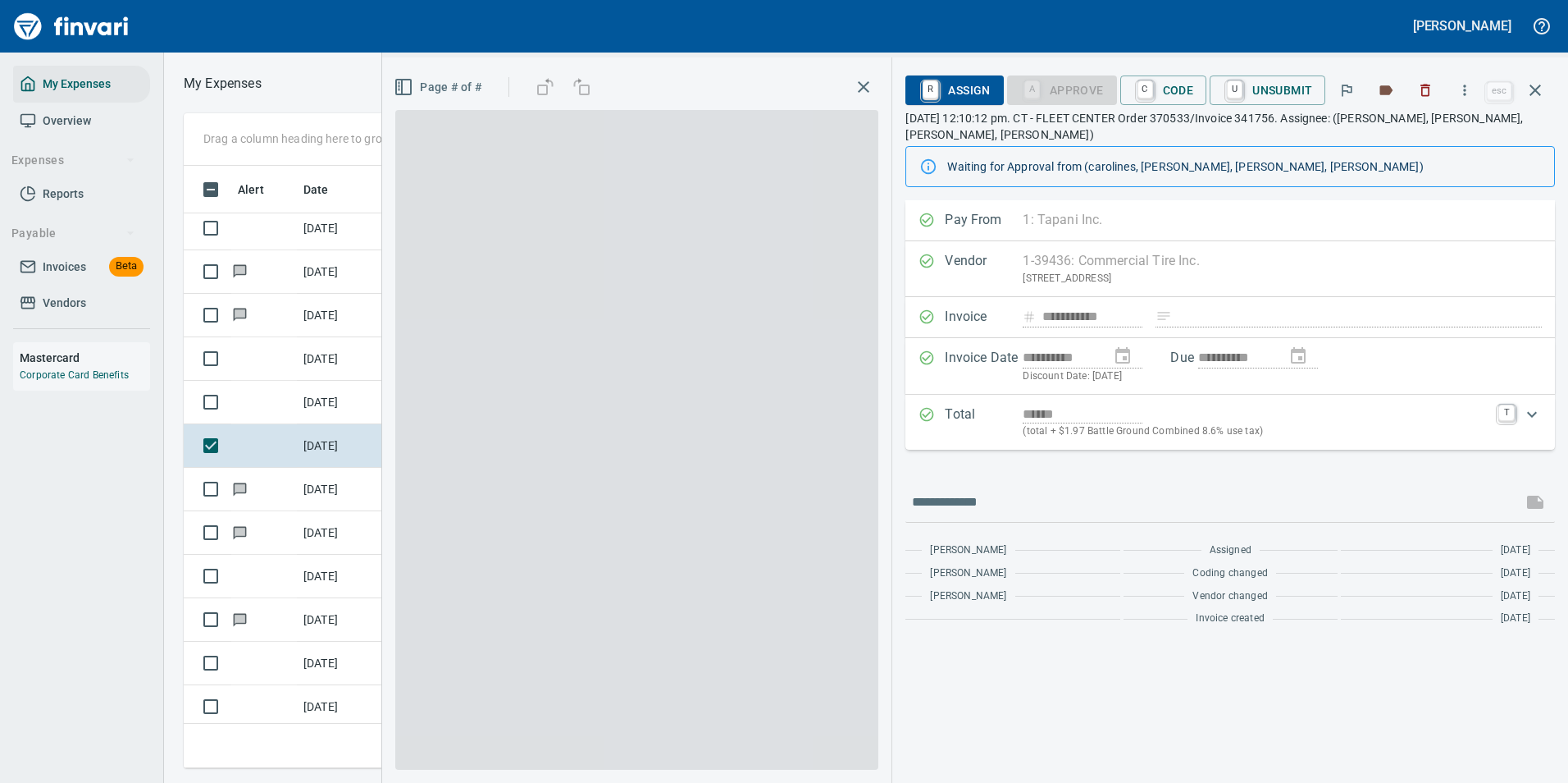
scroll to position [577, 930]
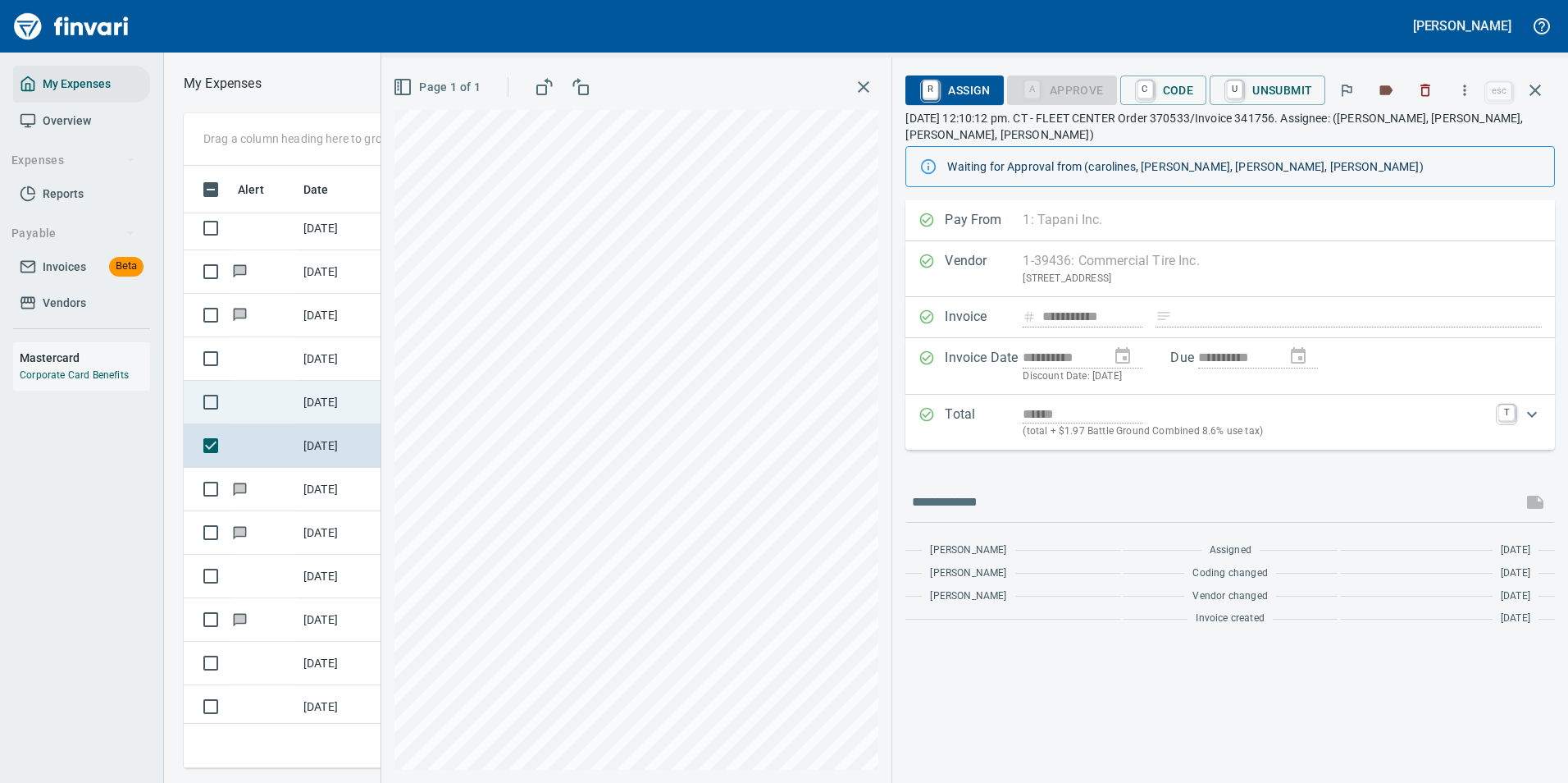
click at [306, 390] on td "[DATE]" at bounding box center [337, 402] width 82 height 44
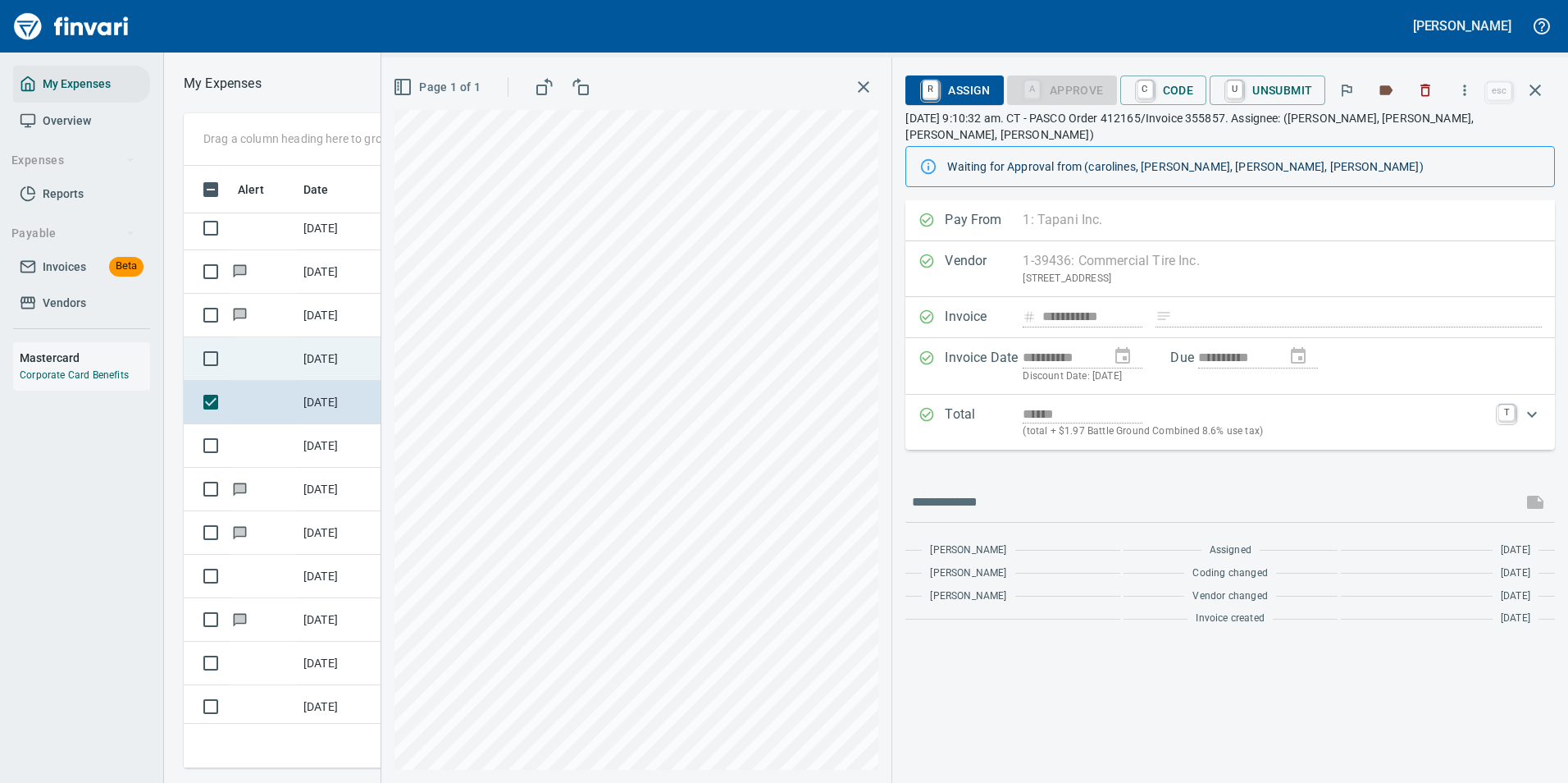
click at [287, 354] on td at bounding box center [264, 359] width 66 height 44
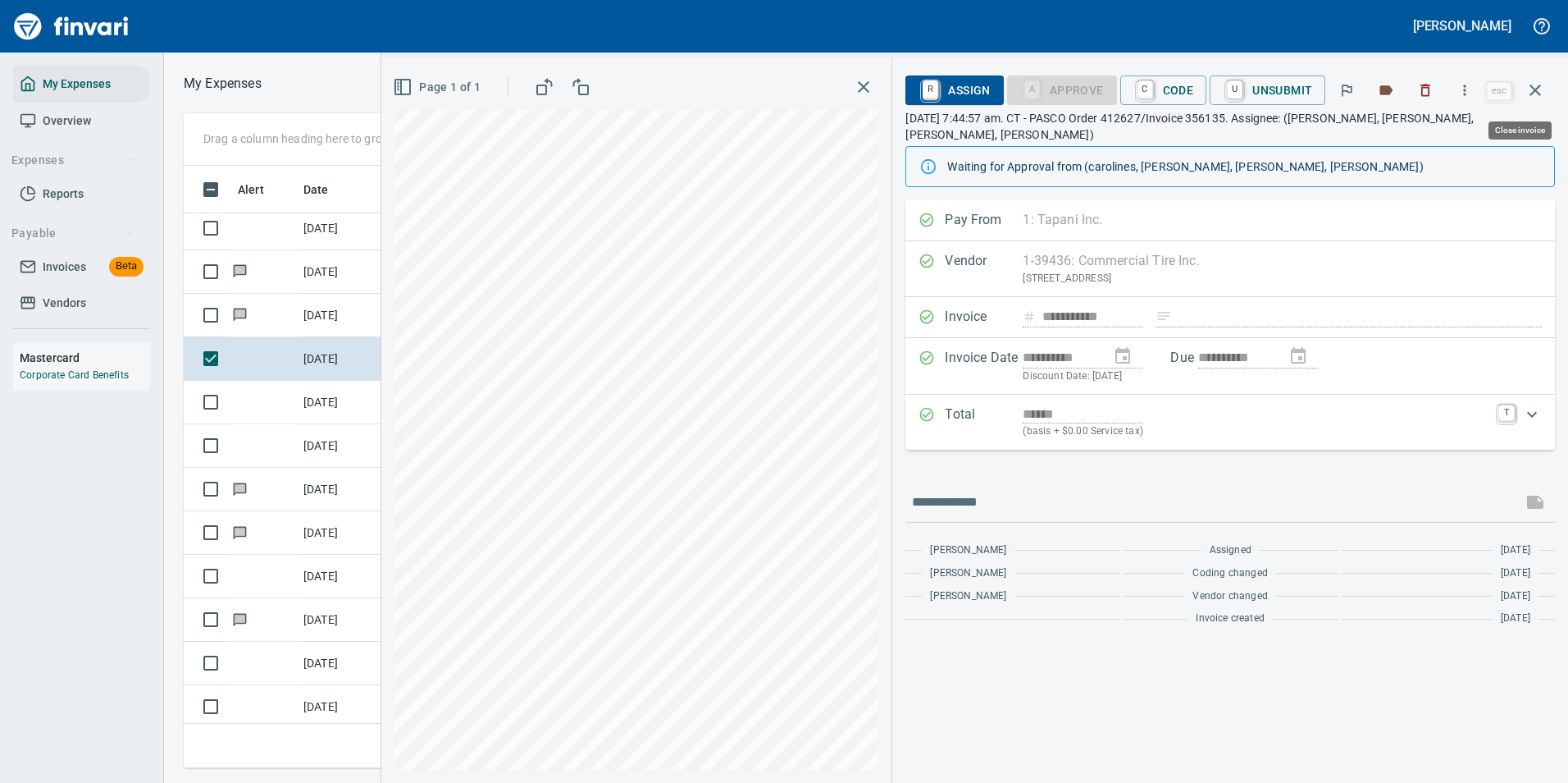
scroll to position [577, 930]
click at [1160, 93] on span "C Code" at bounding box center [1164, 90] width 61 height 28
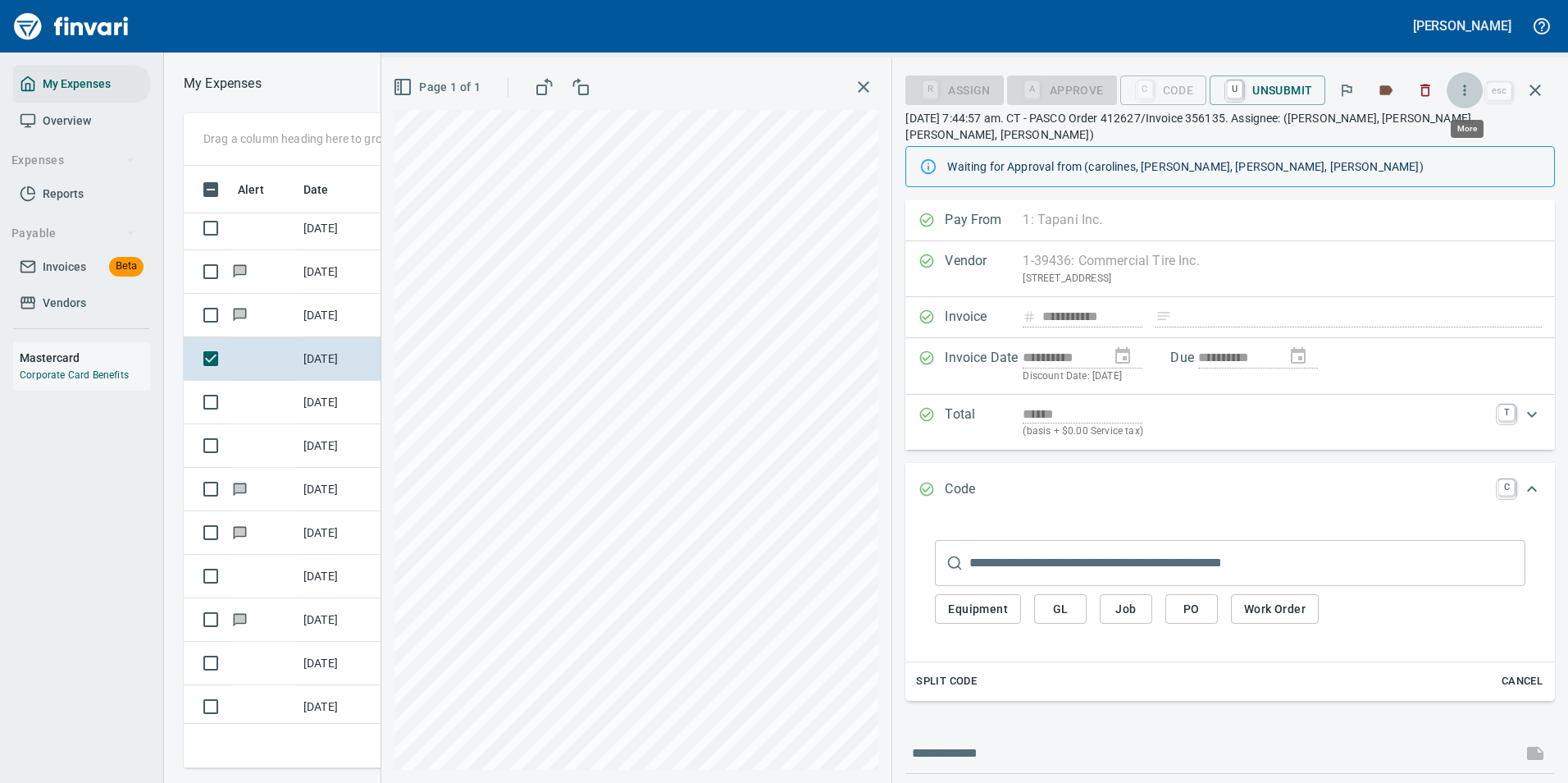
click at [1462, 94] on icon "button" at bounding box center [1464, 91] width 17 height 17
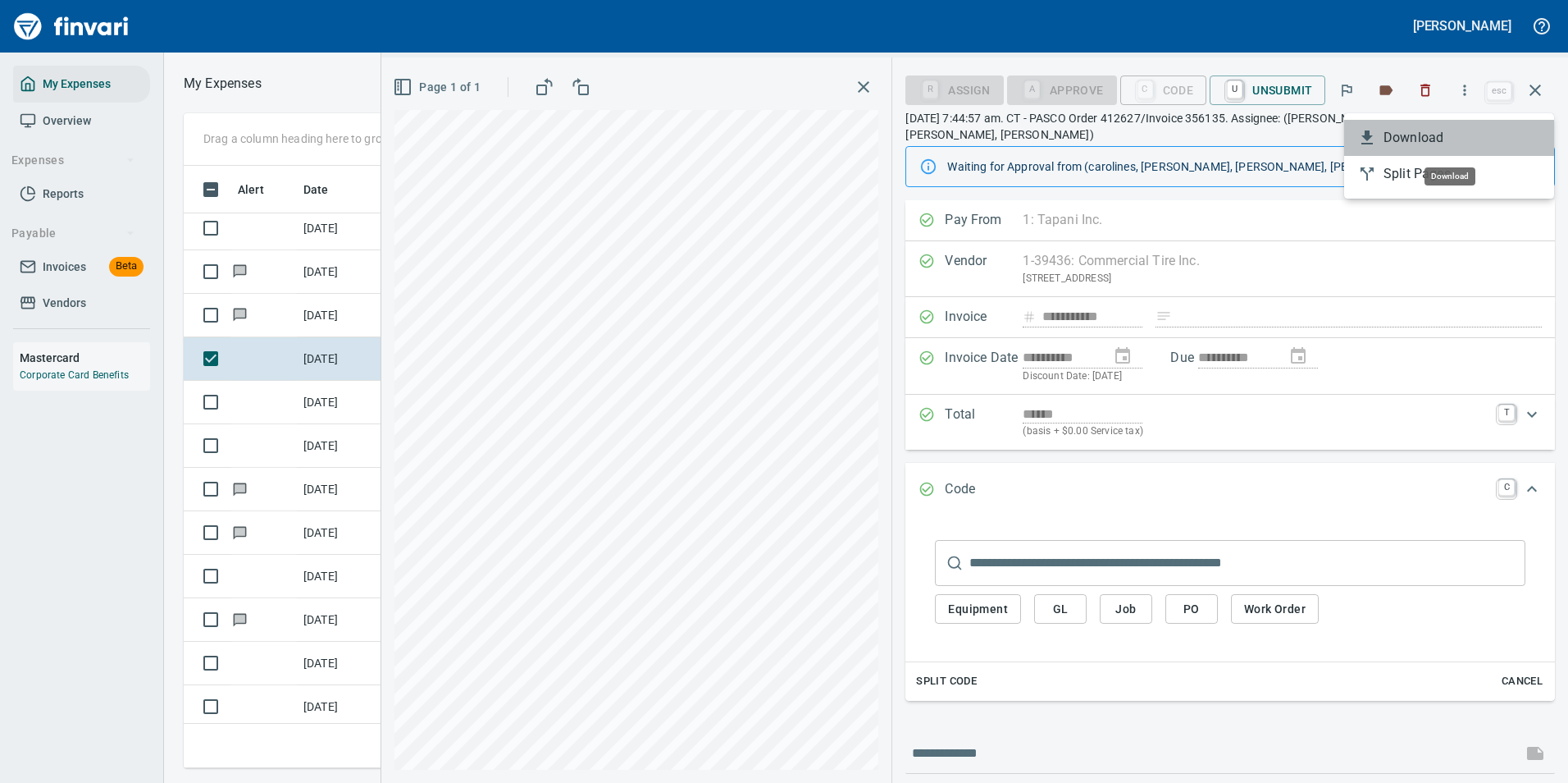
click at [1413, 127] on li "Download" at bounding box center [1449, 137] width 210 height 36
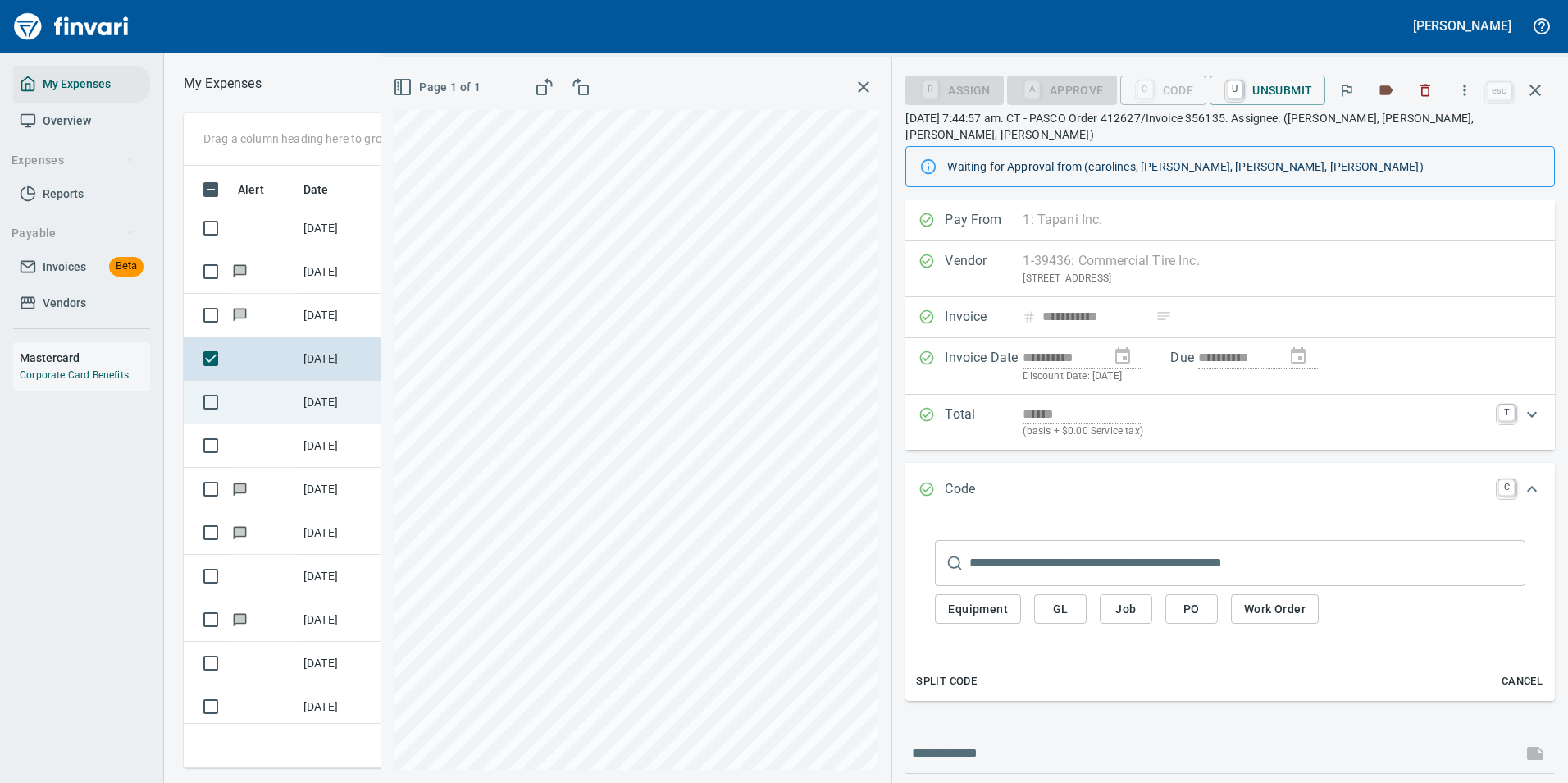
click at [301, 391] on td "[DATE]" at bounding box center [337, 402] width 82 height 44
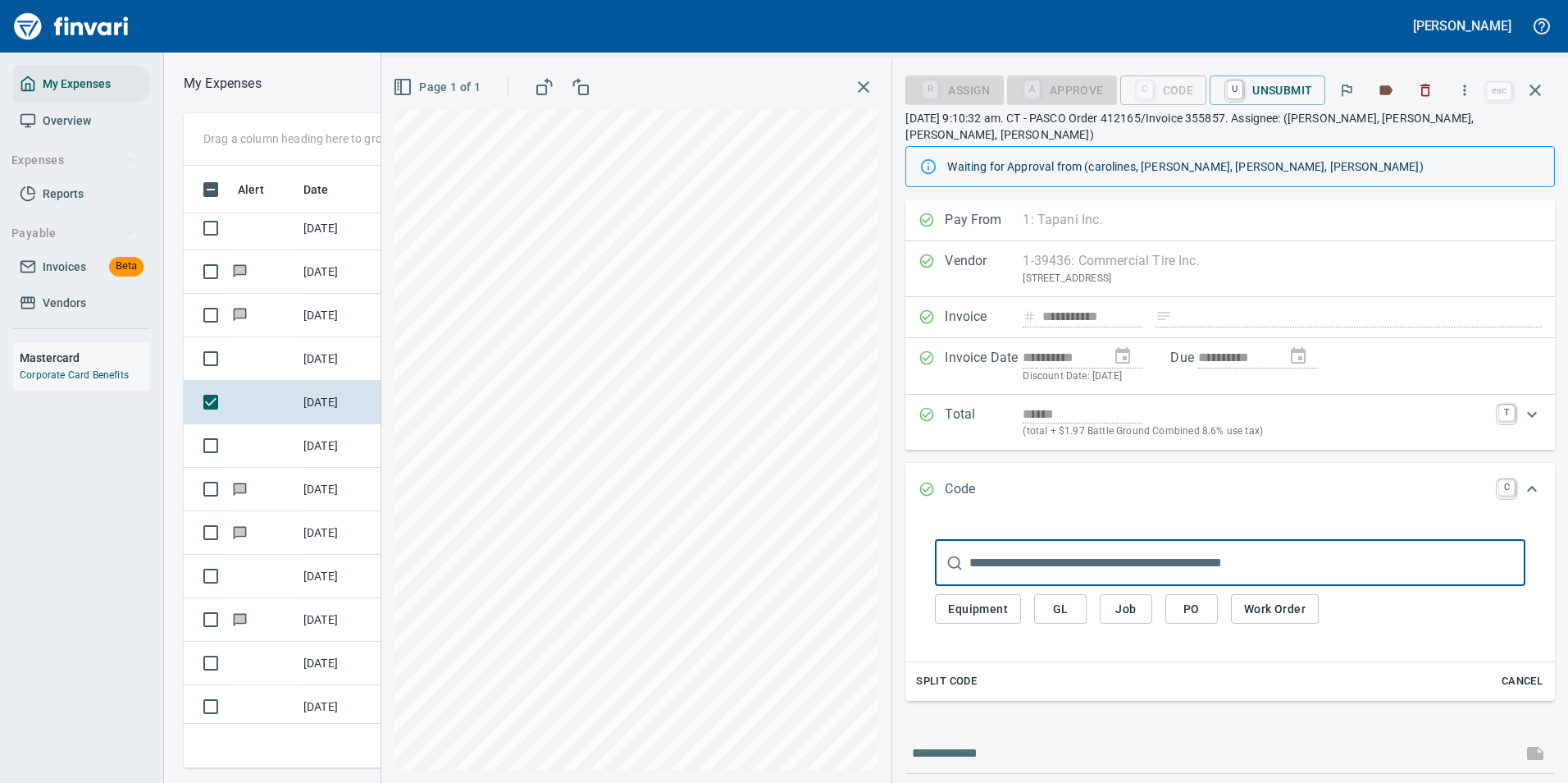
scroll to position [577, 930]
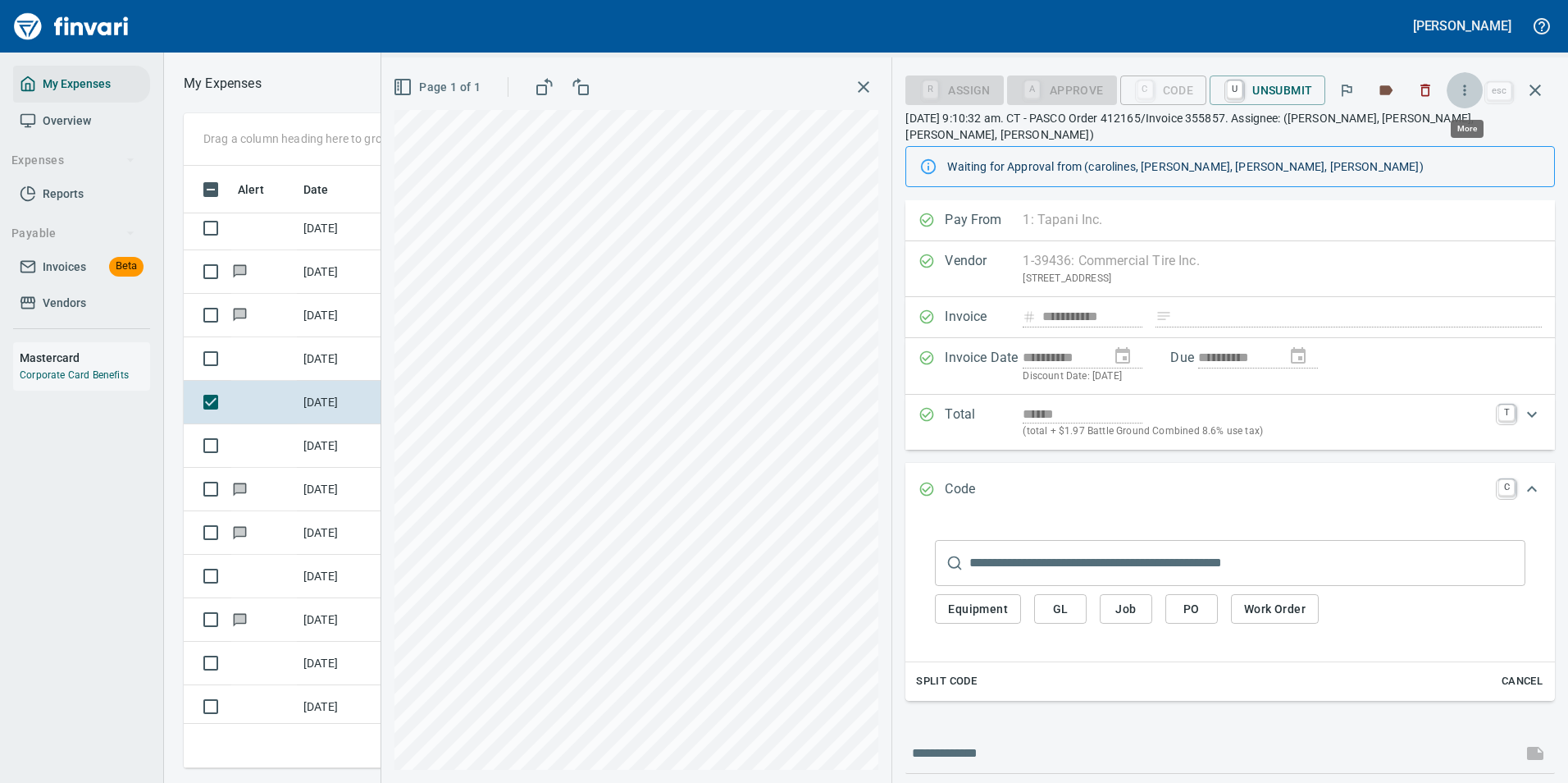
click at [1475, 90] on button "button" at bounding box center [1464, 90] width 36 height 36
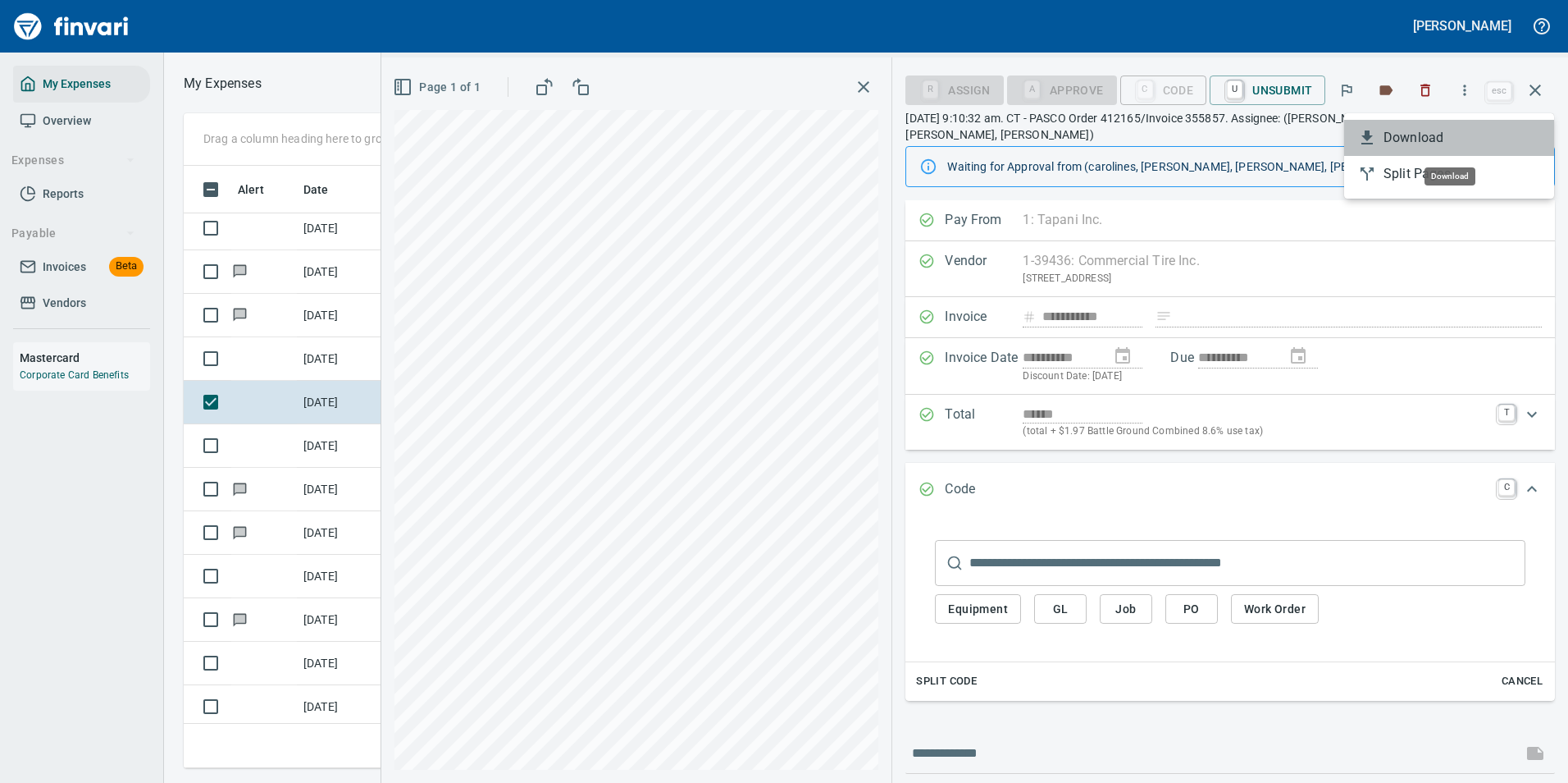
click at [1412, 133] on span "Download" at bounding box center [1462, 137] width 157 height 19
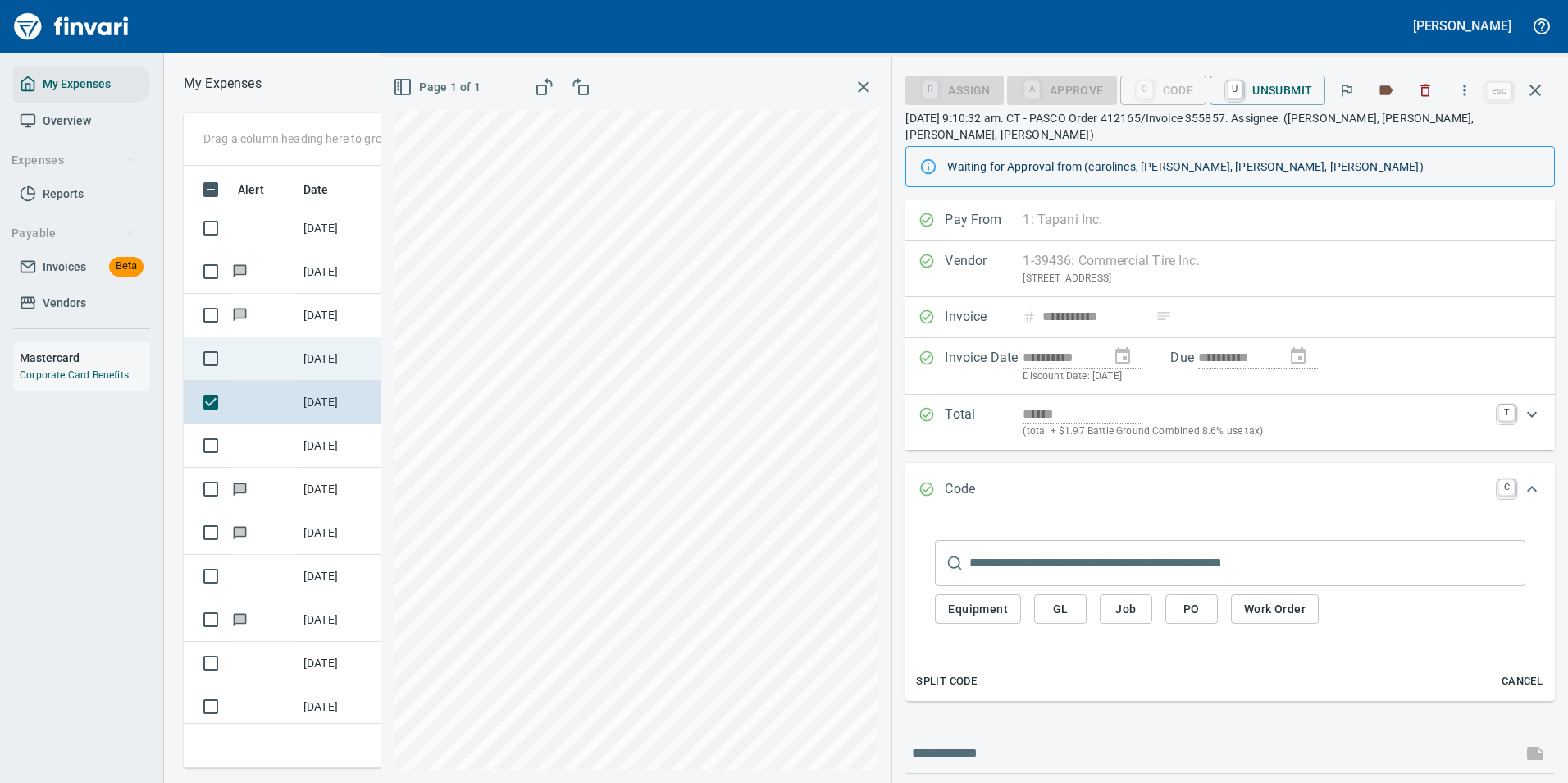
click at [294, 350] on td at bounding box center [264, 359] width 66 height 44
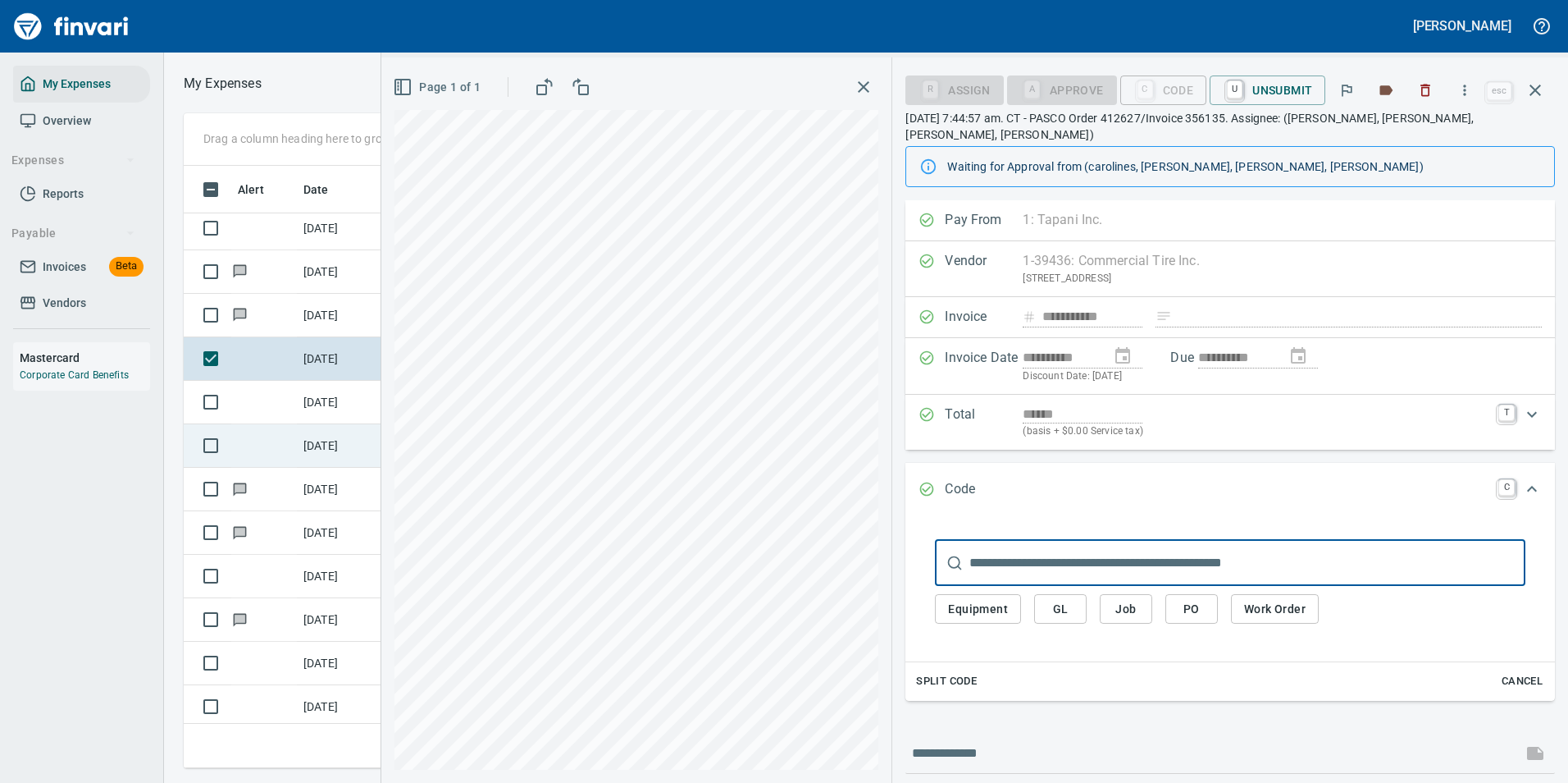
click at [355, 446] on td "[DATE]" at bounding box center [337, 446] width 82 height 44
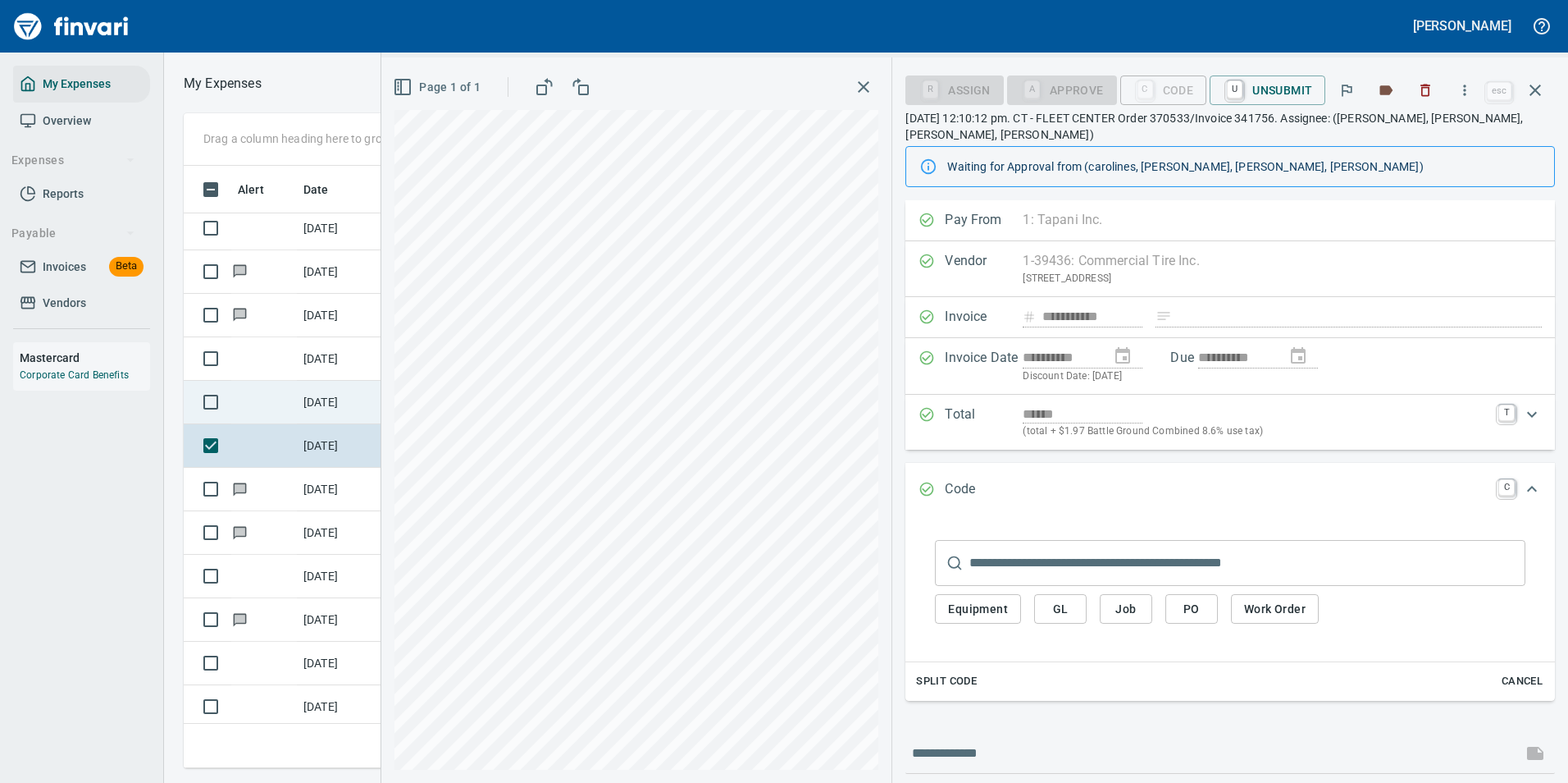
click at [322, 410] on td "[DATE]" at bounding box center [337, 402] width 82 height 44
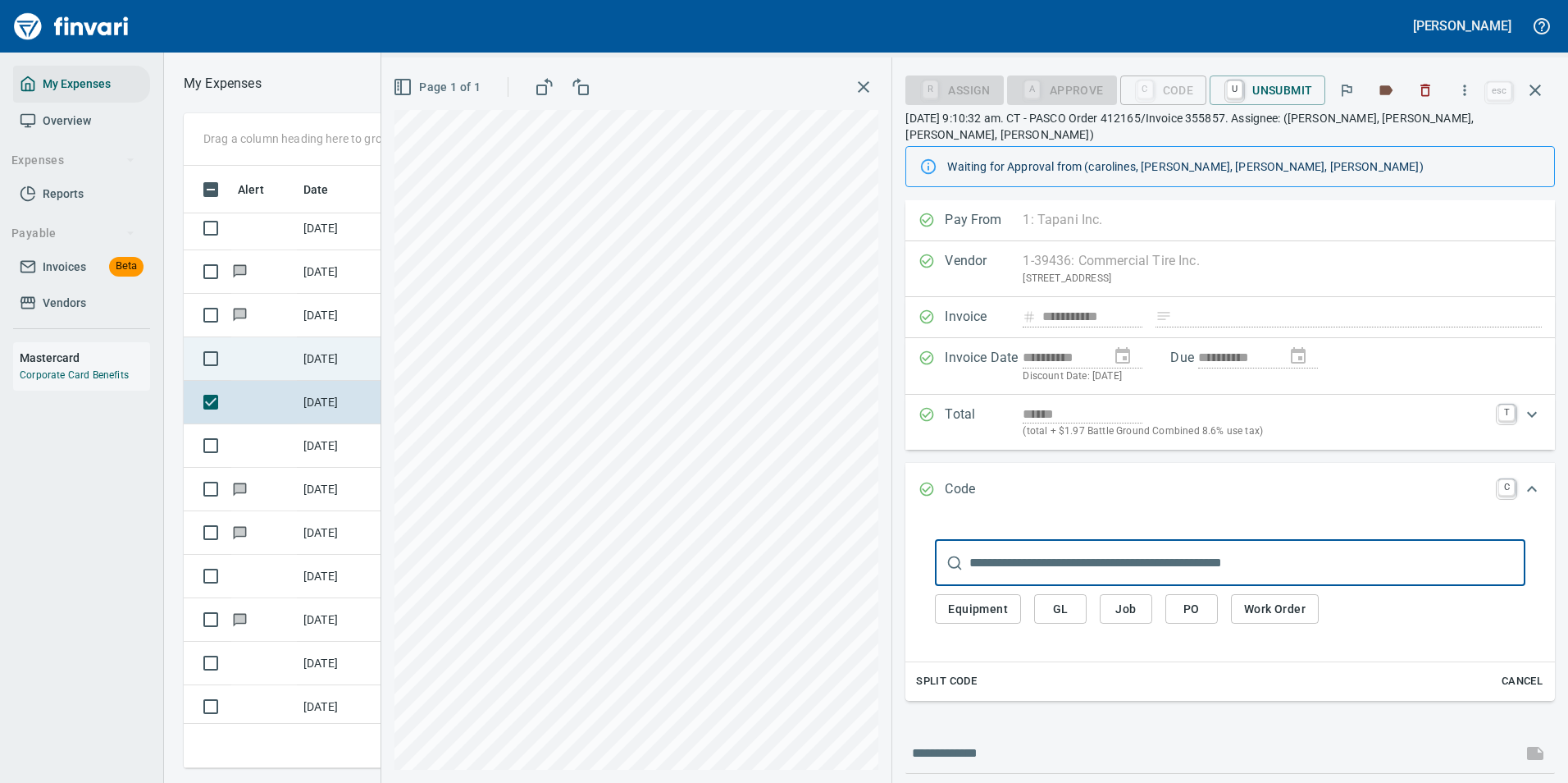
click at [297, 353] on td "[DATE]" at bounding box center [337, 359] width 82 height 44
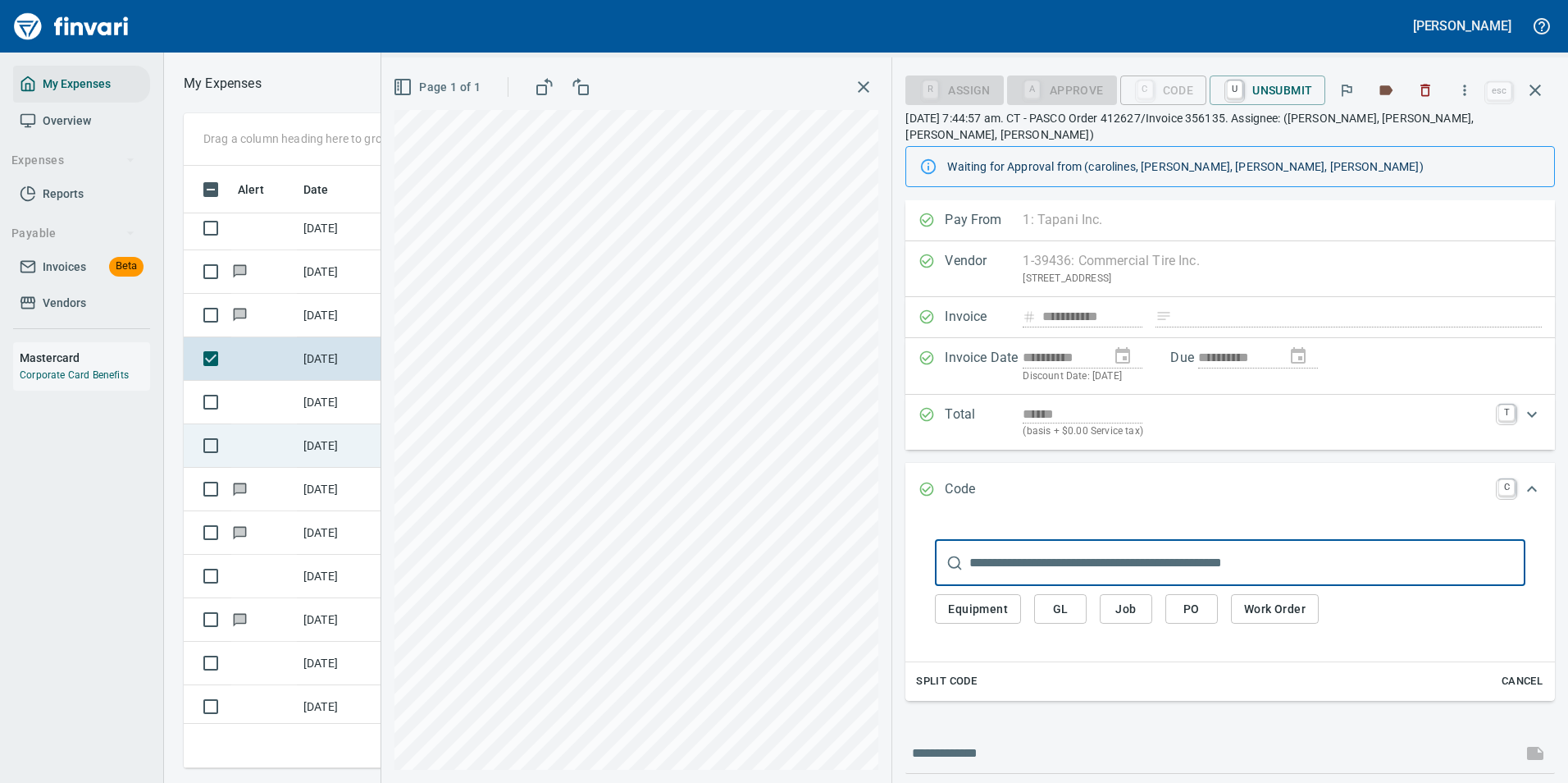
drag, startPoint x: 288, startPoint y: 438, endPoint x: 313, endPoint y: 452, distance: 28.7
click at [289, 438] on td at bounding box center [264, 446] width 66 height 44
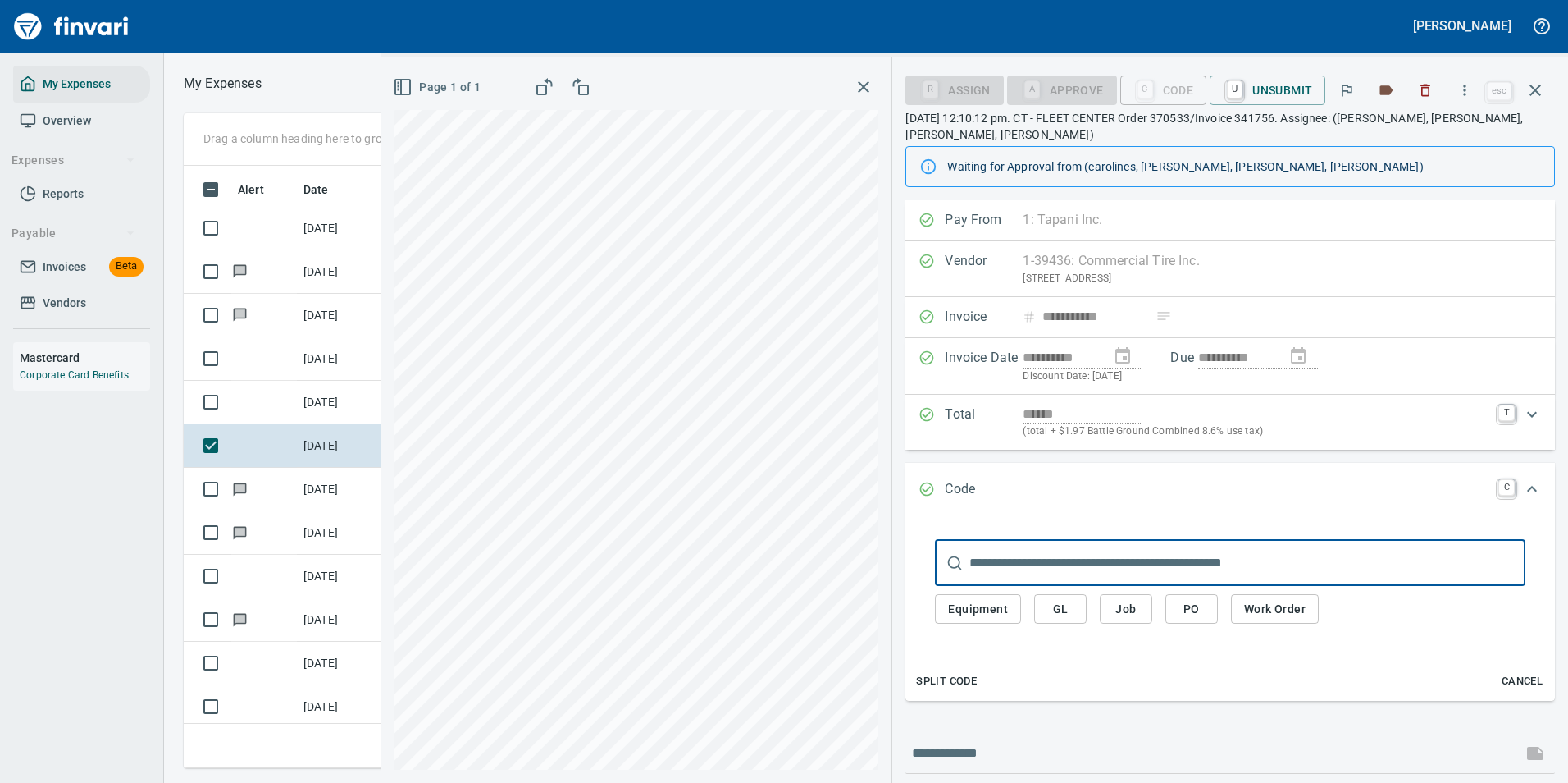
scroll to position [577, 930]
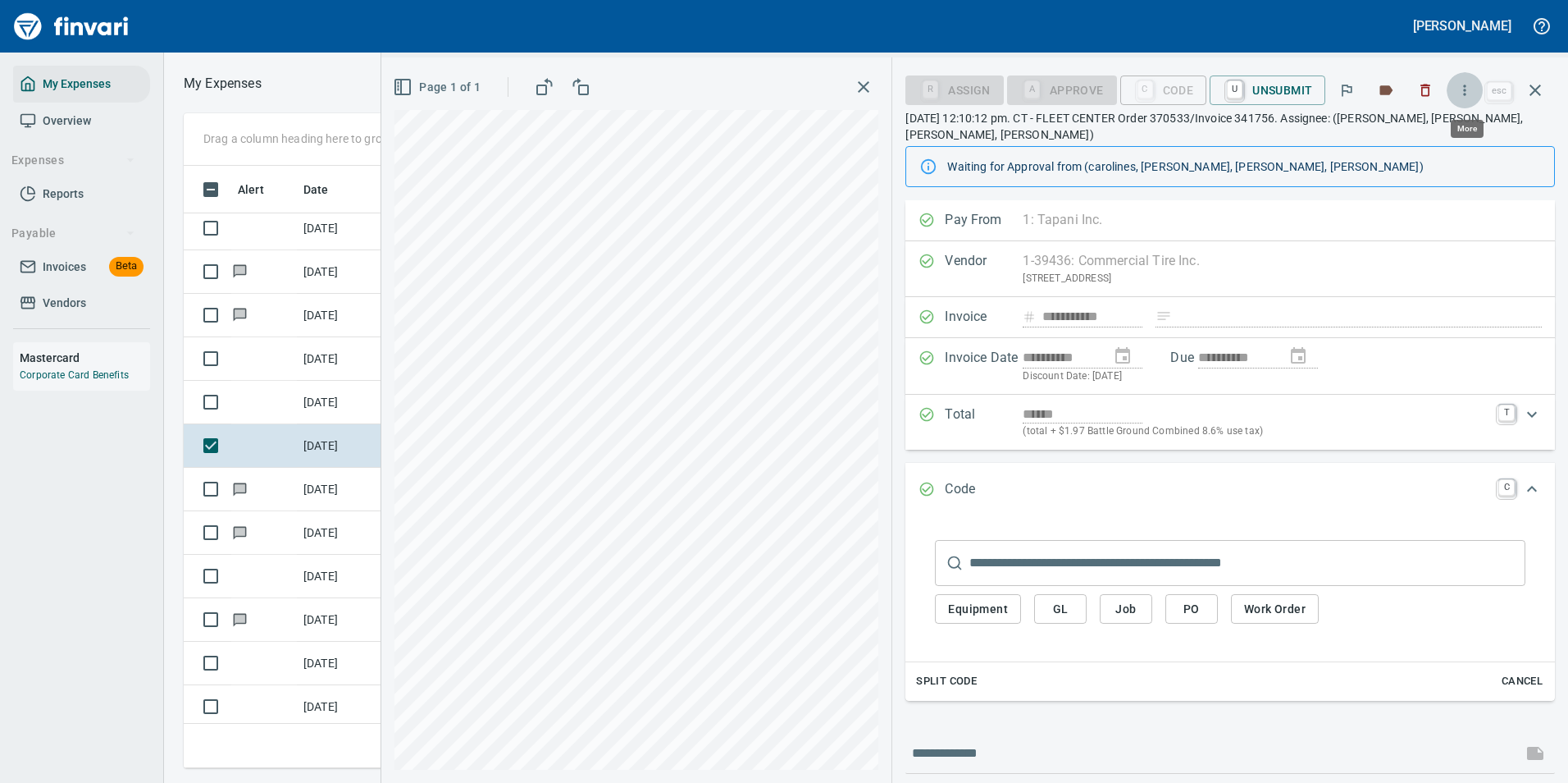
click at [1463, 77] on button "button" at bounding box center [1464, 90] width 36 height 36
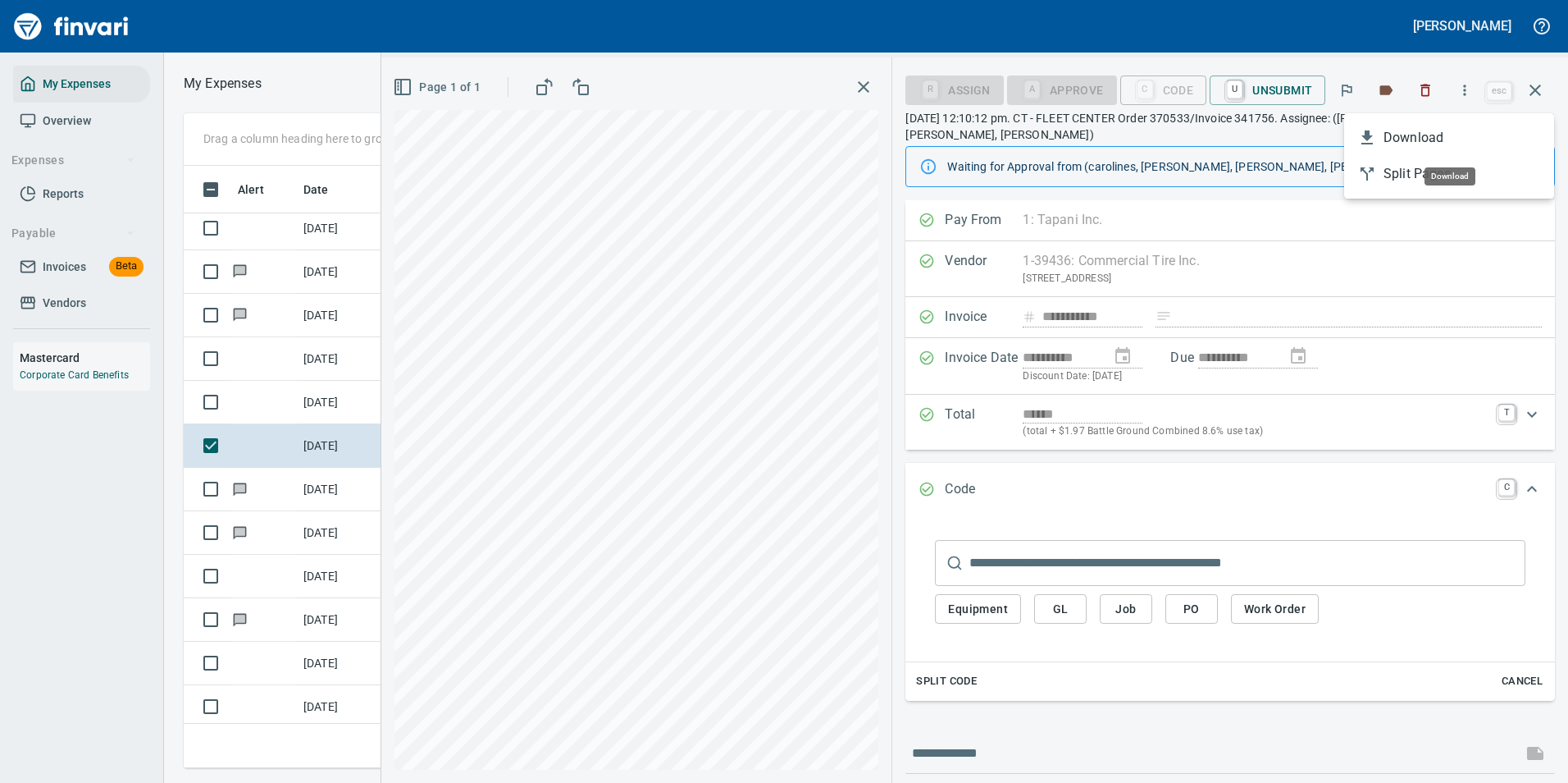
click at [1387, 124] on li "Download" at bounding box center [1449, 137] width 210 height 36
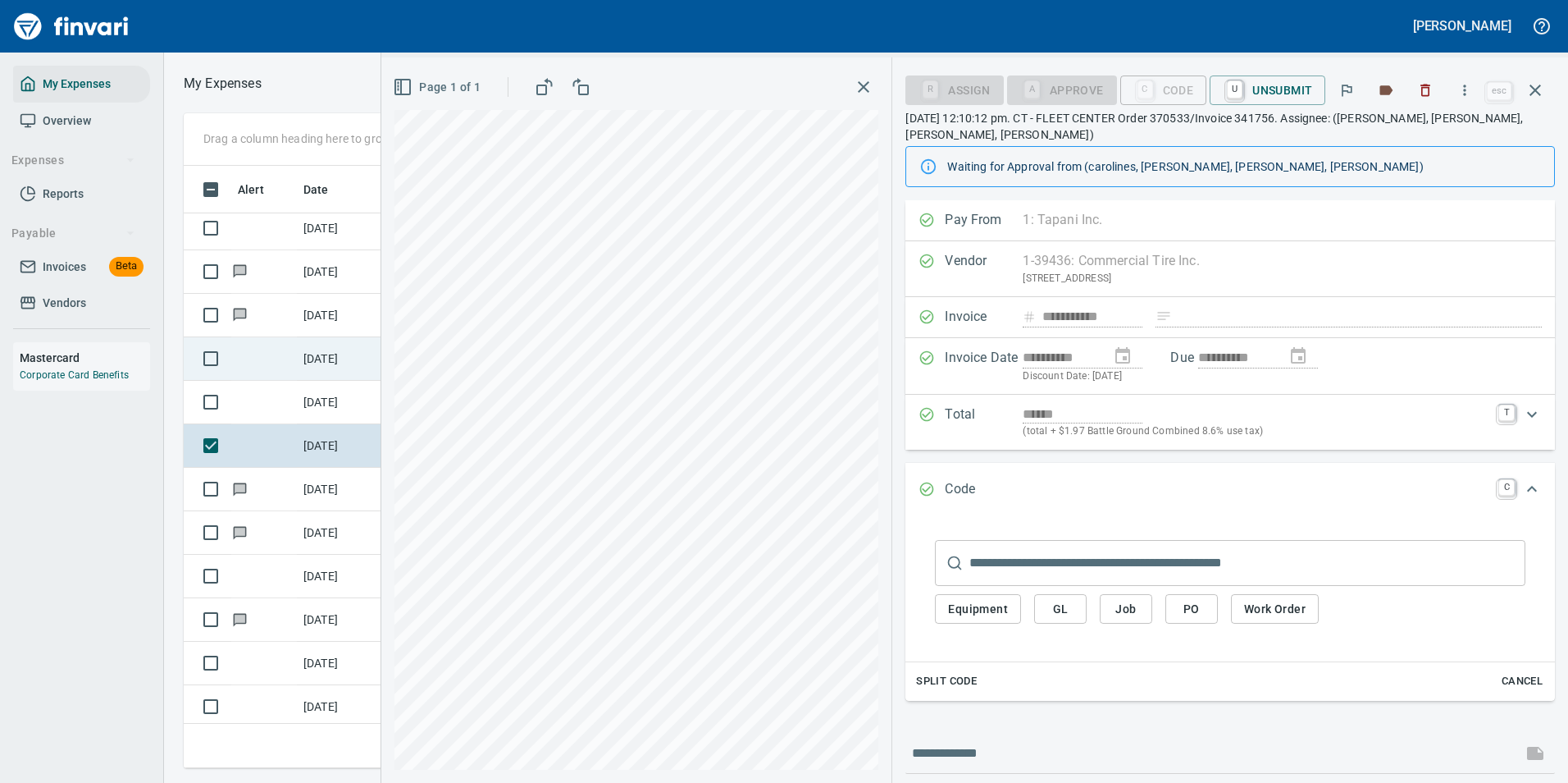
click at [332, 347] on td "[DATE]" at bounding box center [337, 359] width 82 height 44
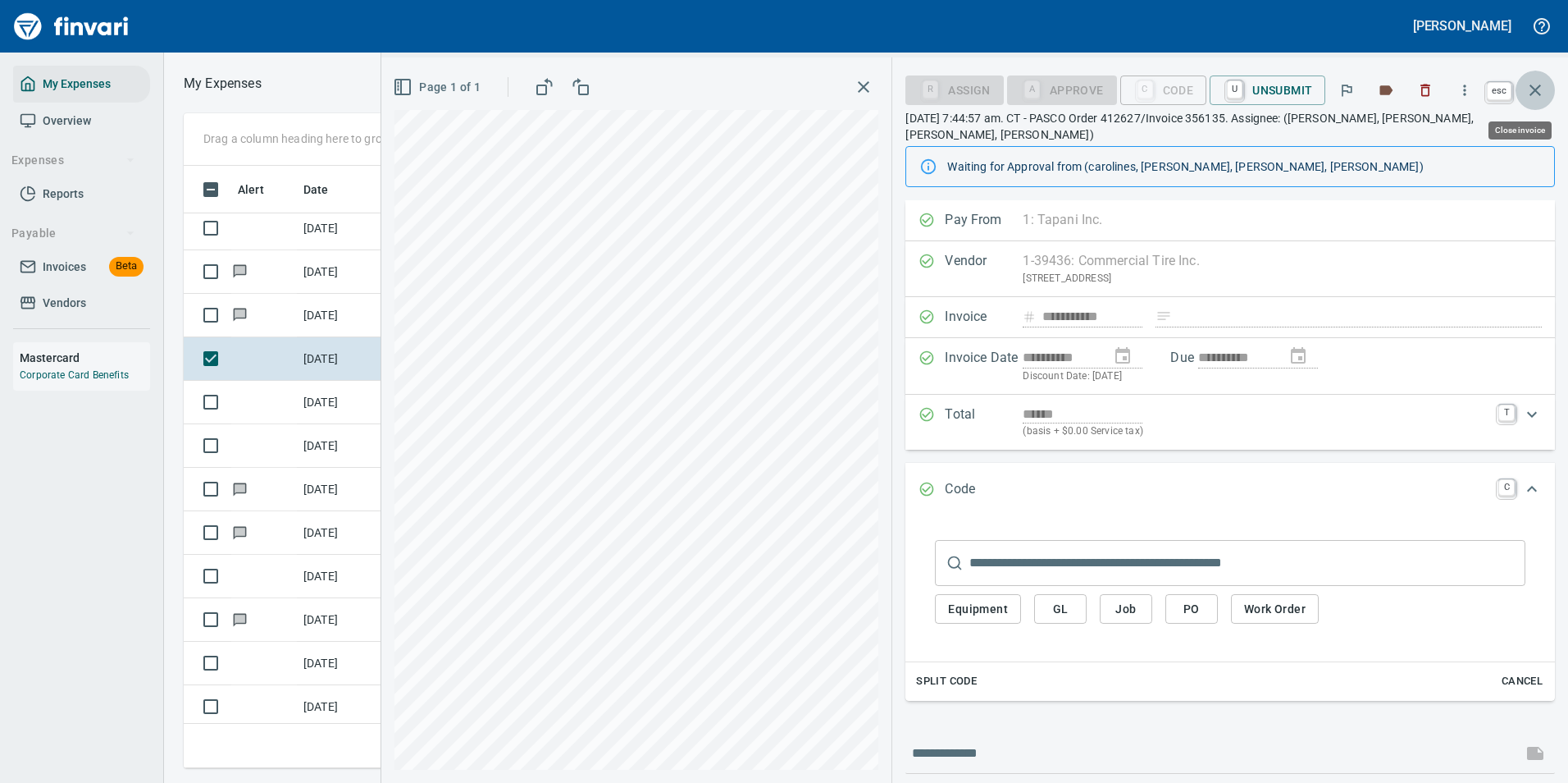
click at [1540, 84] on icon "button" at bounding box center [1535, 90] width 19 height 19
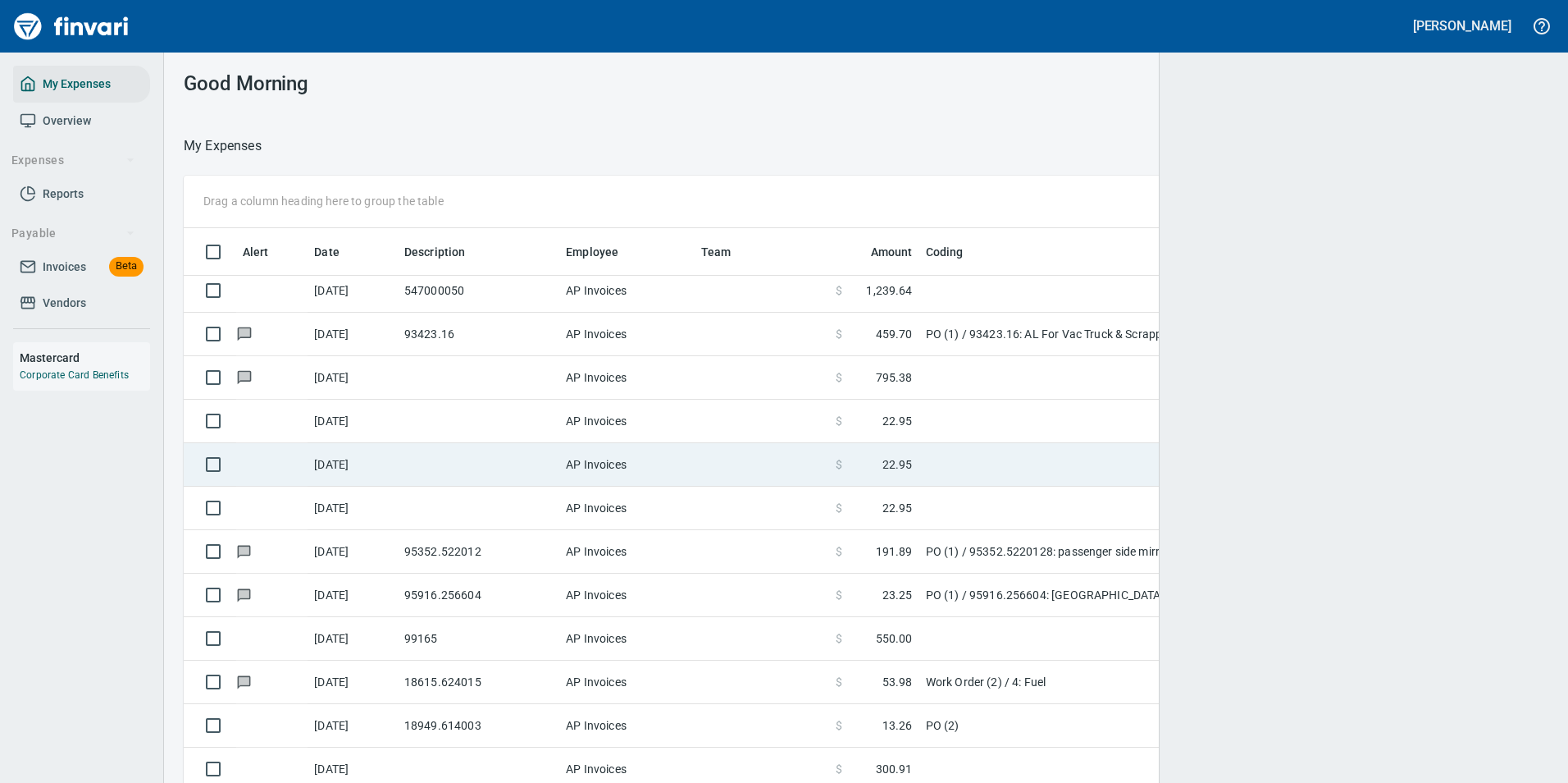
scroll to position [2, 2]
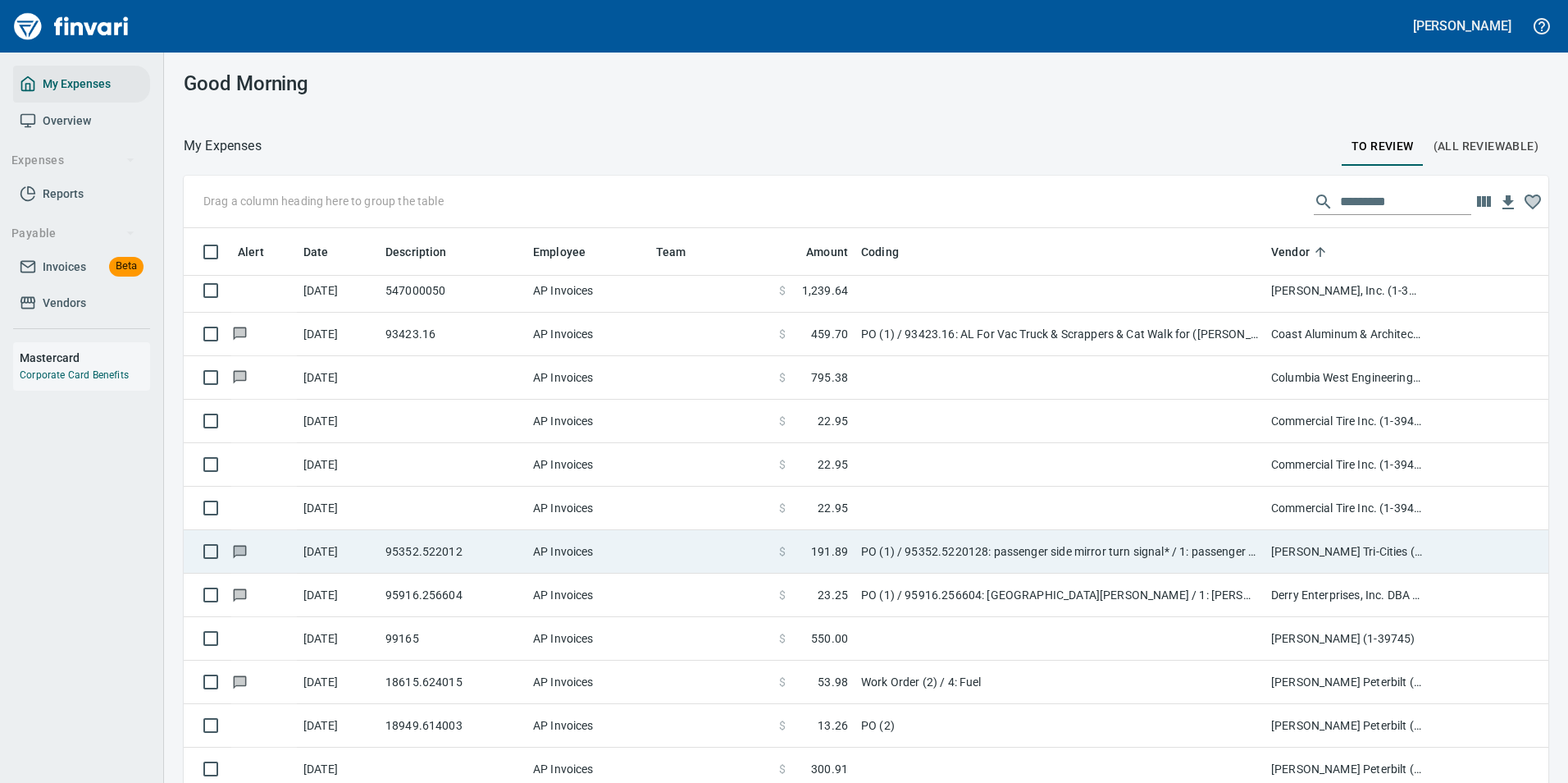
click at [374, 473] on td "[DATE]" at bounding box center [337, 464] width 82 height 44
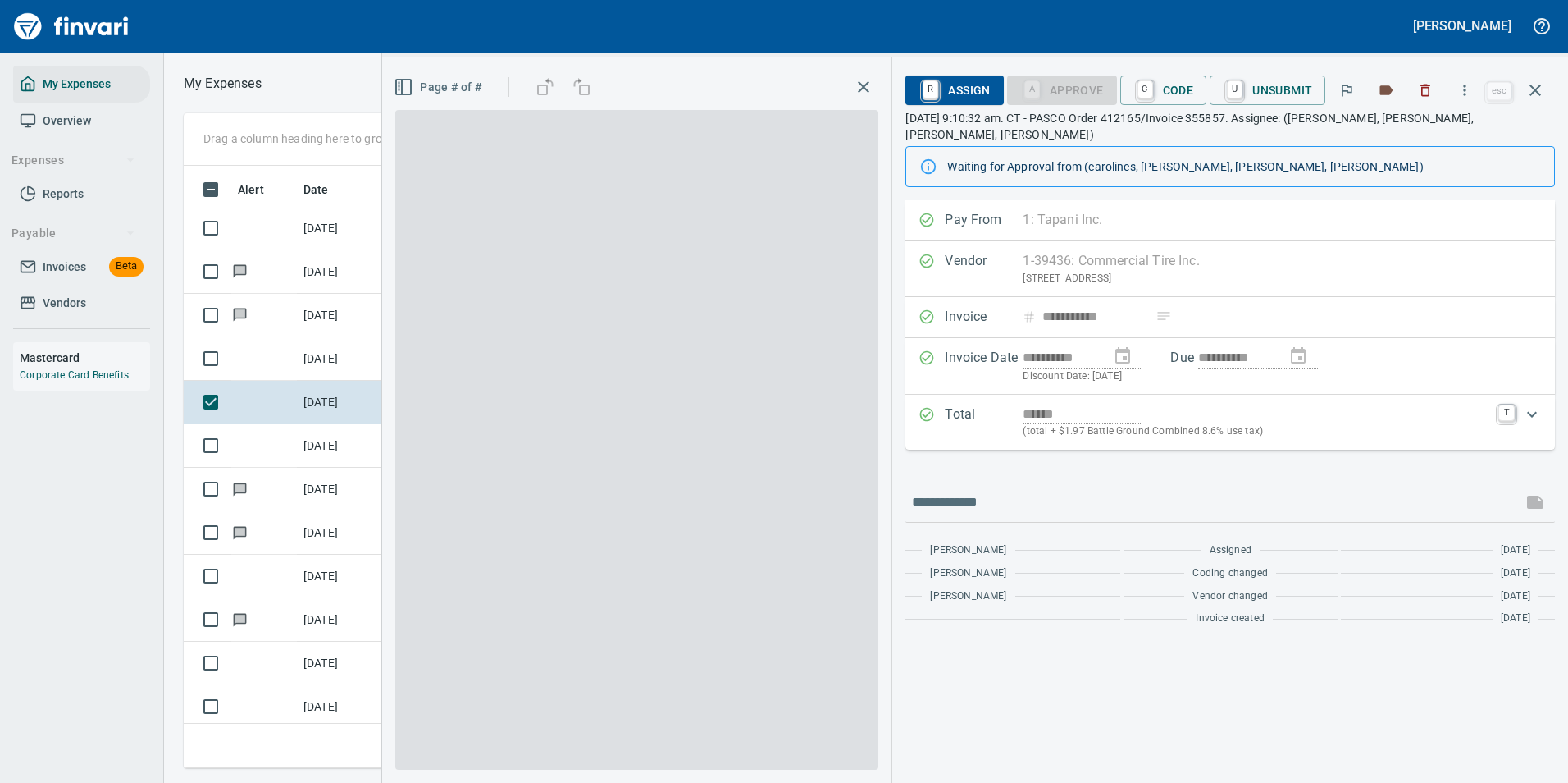
scroll to position [577, 930]
